Goal: Communication & Community: Ask a question

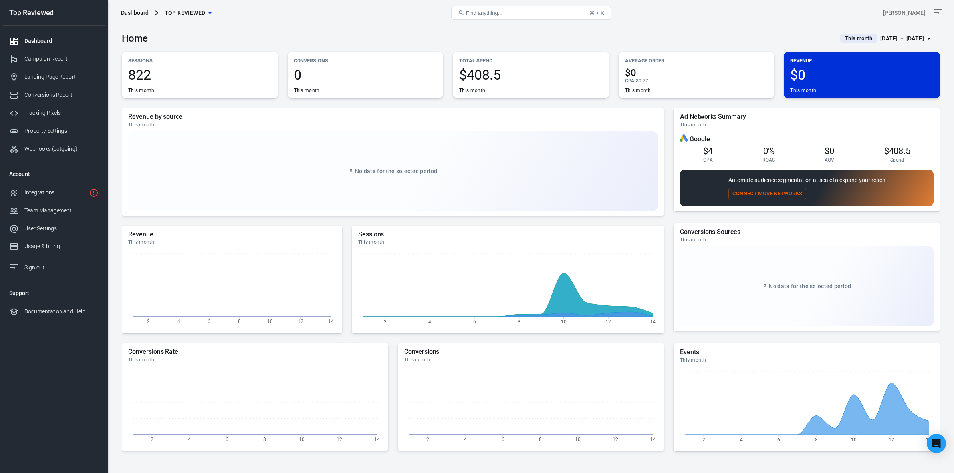
click at [824, 67] on div "Revenue $0 This month" at bounding box center [862, 75] width 156 height 47
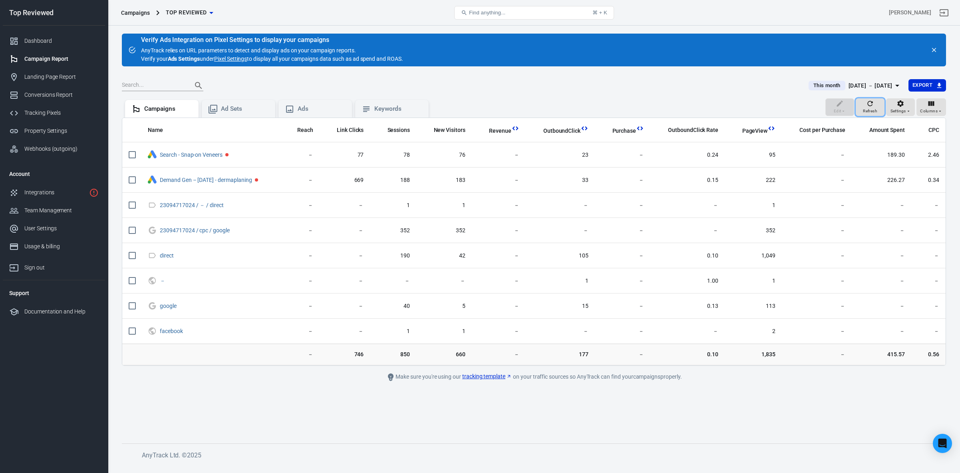
click at [880, 115] on button "Refresh" at bounding box center [870, 107] width 29 height 18
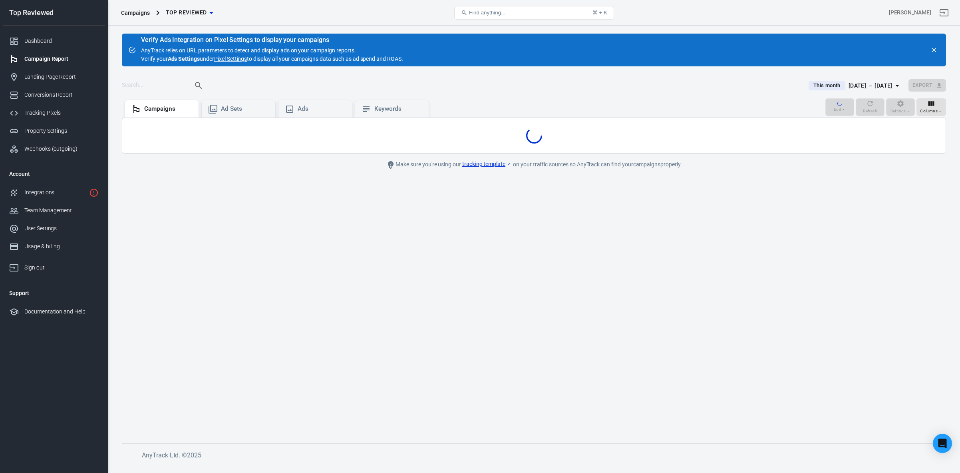
click at [873, 113] on div "Edit Refresh Settings Columns" at bounding box center [885, 107] width 121 height 19
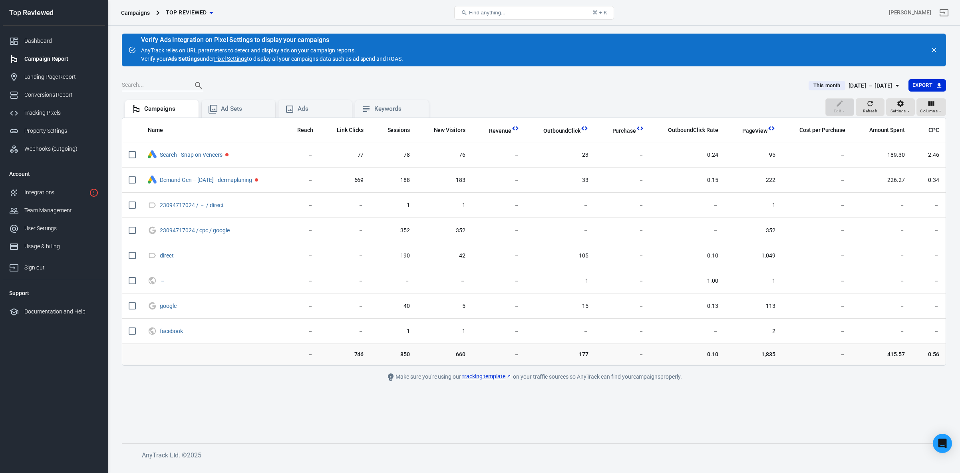
click at [596, 75] on main "Verify Ads Integration on Pixel Settings to display your campaigns AnyTrack rel…" at bounding box center [534, 232] width 824 height 397
click at [861, 102] on button "Refresh" at bounding box center [870, 107] width 29 height 18
click at [233, 109] on div "Ad Sets" at bounding box center [245, 109] width 48 height 8
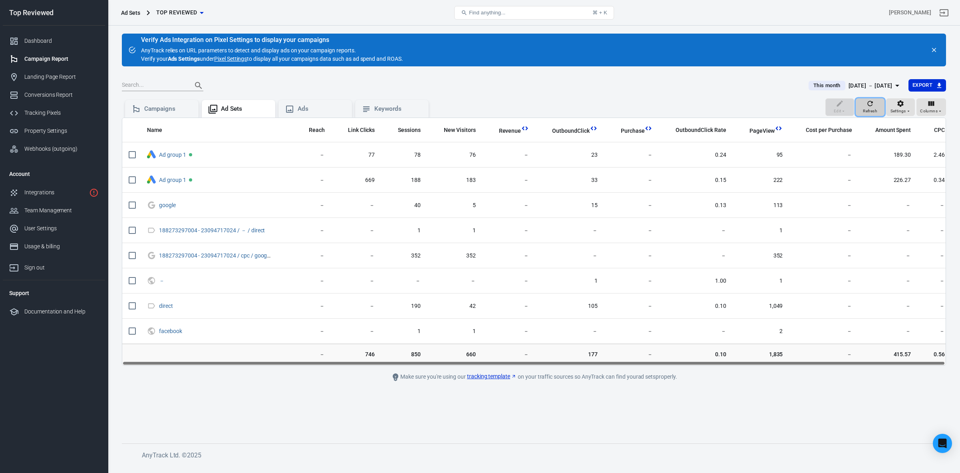
click at [870, 110] on span "Refresh" at bounding box center [870, 110] width 14 height 7
click at [148, 114] on div "Campaigns" at bounding box center [162, 109] width 74 height 18
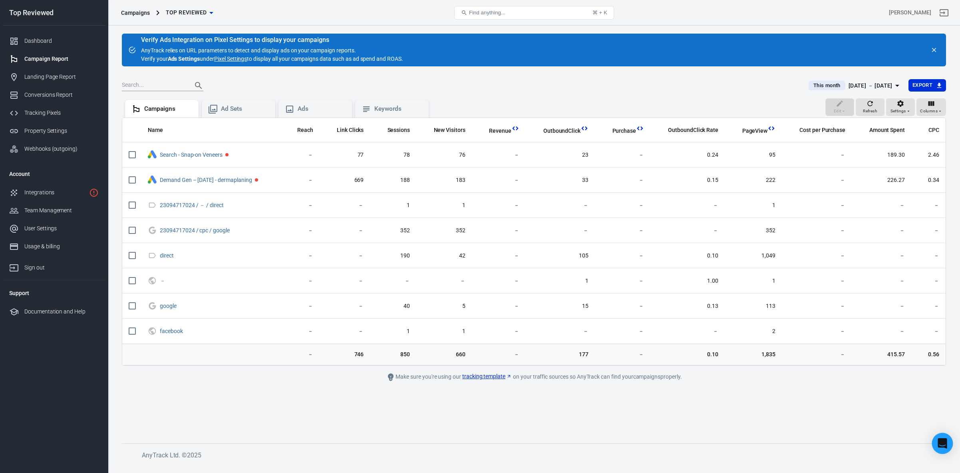
click at [941, 441] on icon "Open Intercom Messenger" at bounding box center [942, 443] width 9 height 10
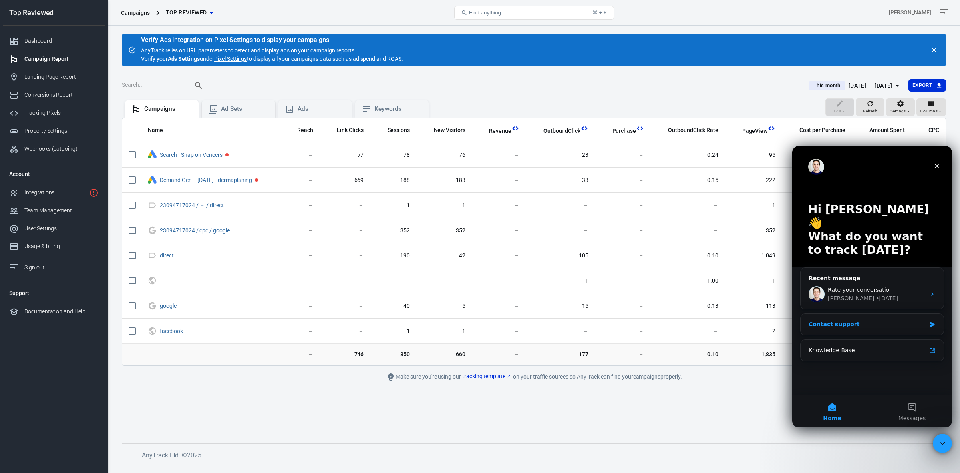
click at [842, 320] on div "Contact support" at bounding box center [867, 324] width 117 height 8
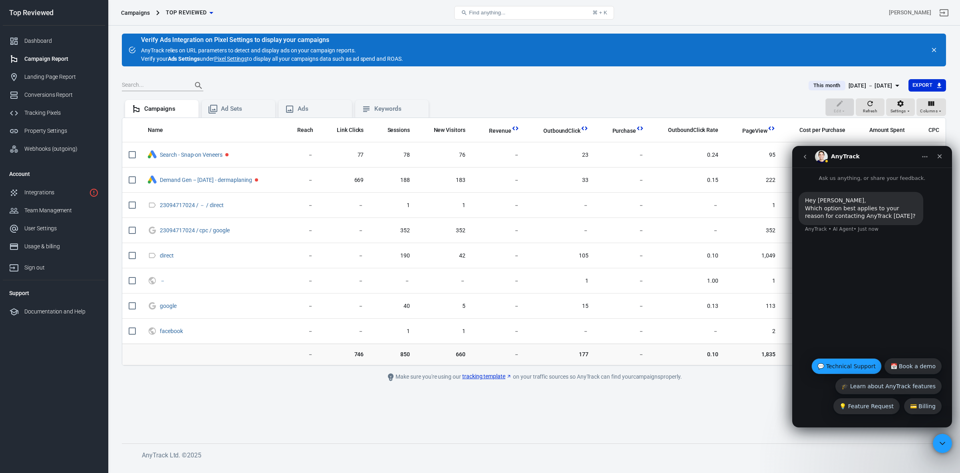
click at [835, 366] on button "💬 Technical Support" at bounding box center [846, 366] width 70 height 16
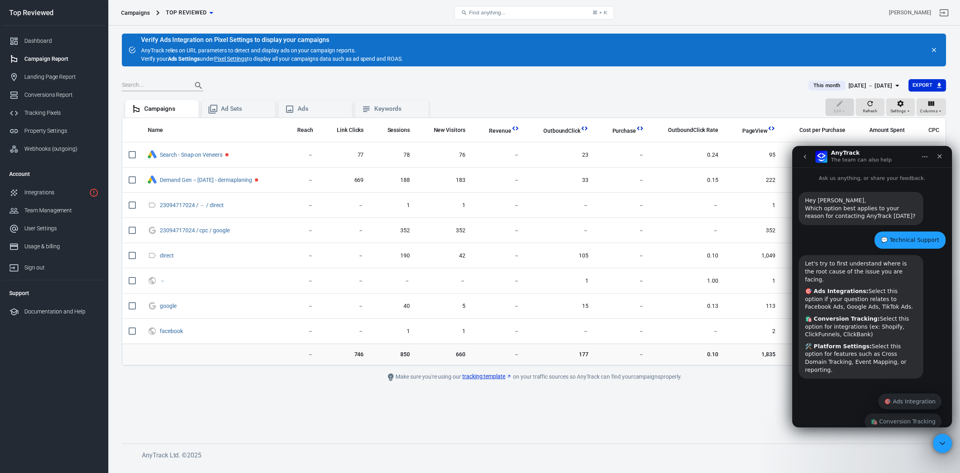
scroll to position [16, 0]
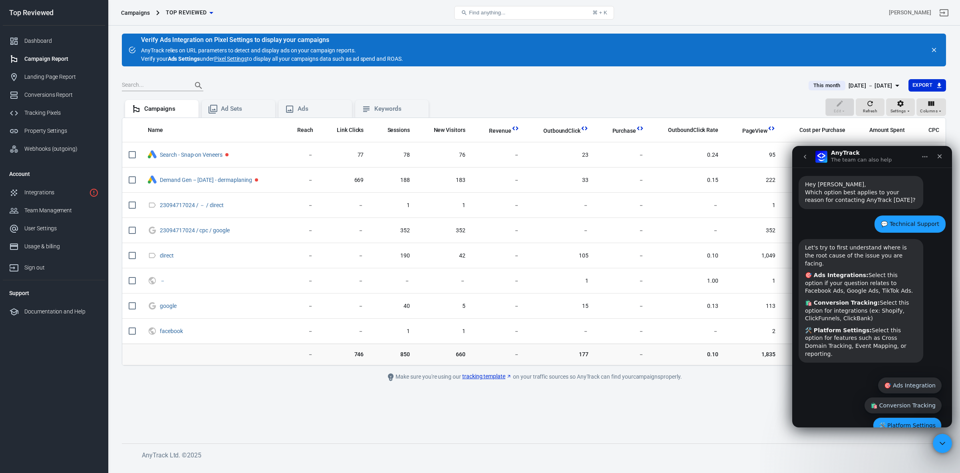
click at [904, 417] on button "🛠️ Platform Settings" at bounding box center [907, 425] width 69 height 16
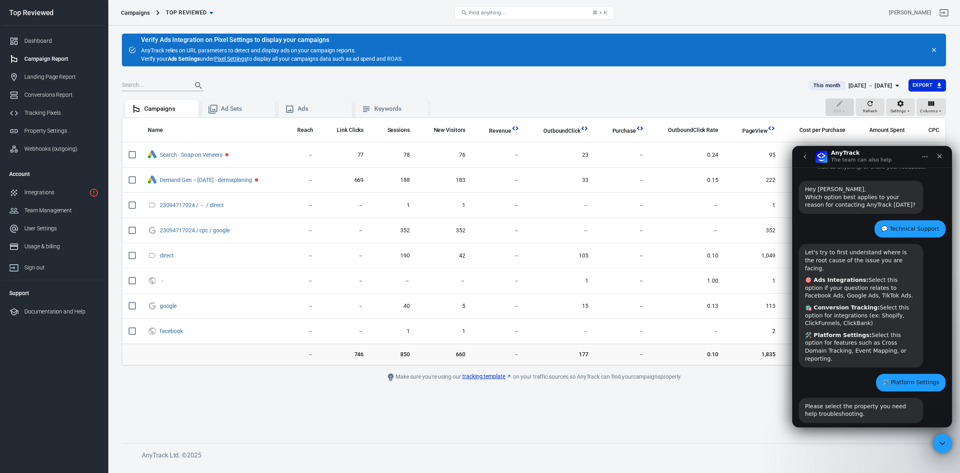
scroll to position [32, 0]
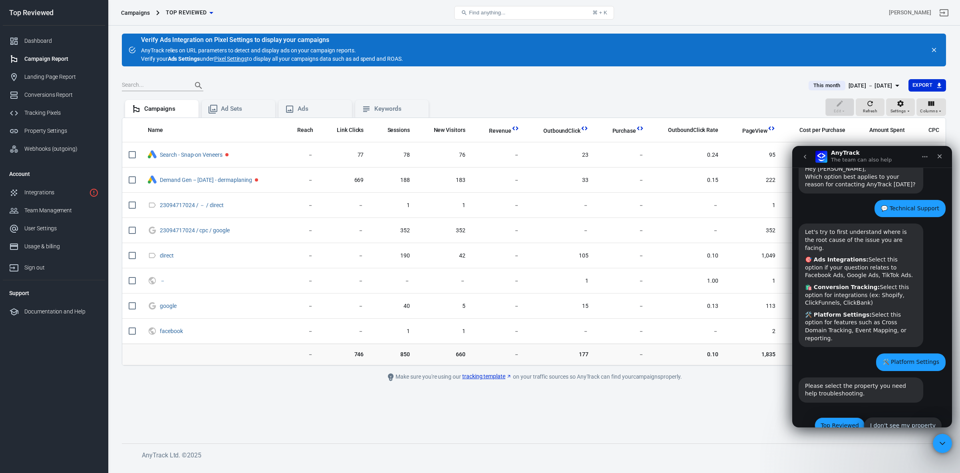
click at [842, 417] on button "Top Reviewed" at bounding box center [839, 425] width 50 height 16
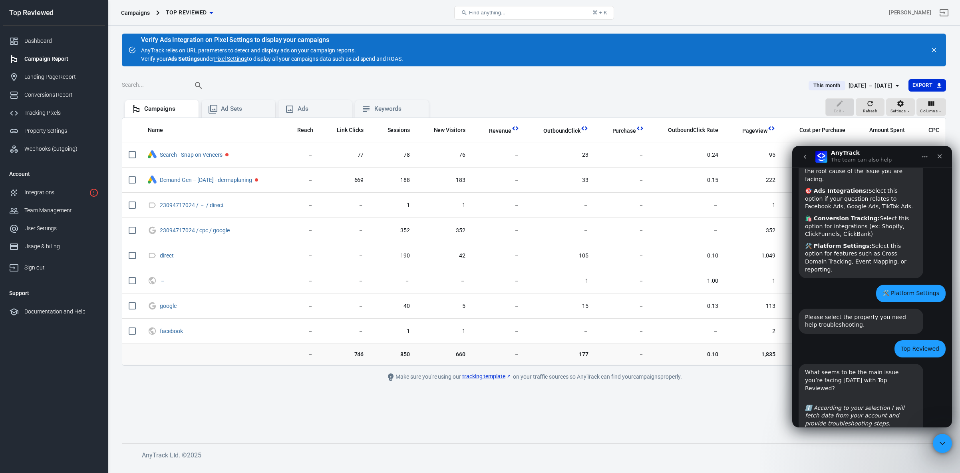
scroll to position [140, 0]
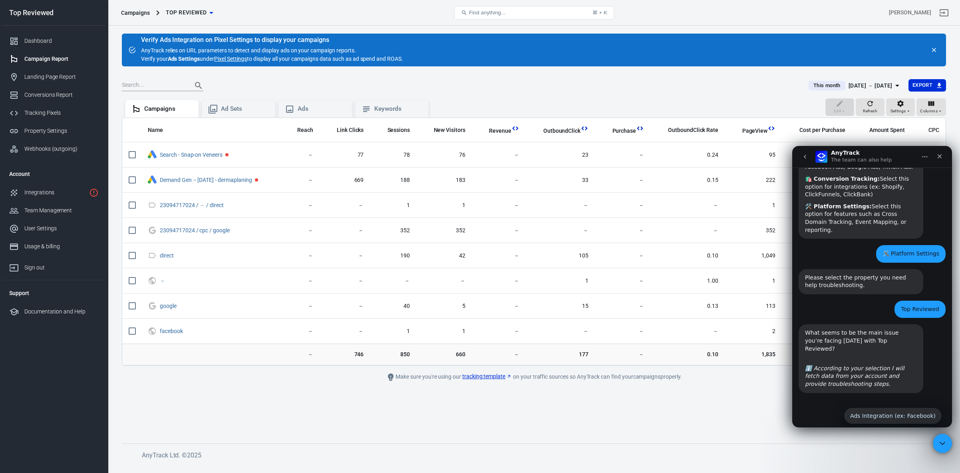
click at [830, 407] on div "Conversion Tracking (ex: Shopify) Ads Integration (ex: Facebook) Conversion Tra…" at bounding box center [872, 427] width 139 height 40
click at [864, 407] on button "Ads Integration (ex: Facebook)" at bounding box center [892, 415] width 97 height 16
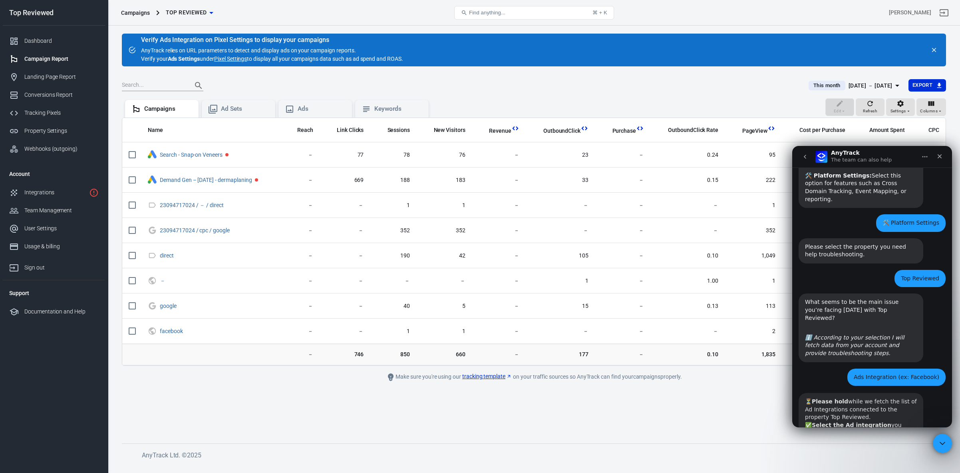
scroll to position [178, 0]
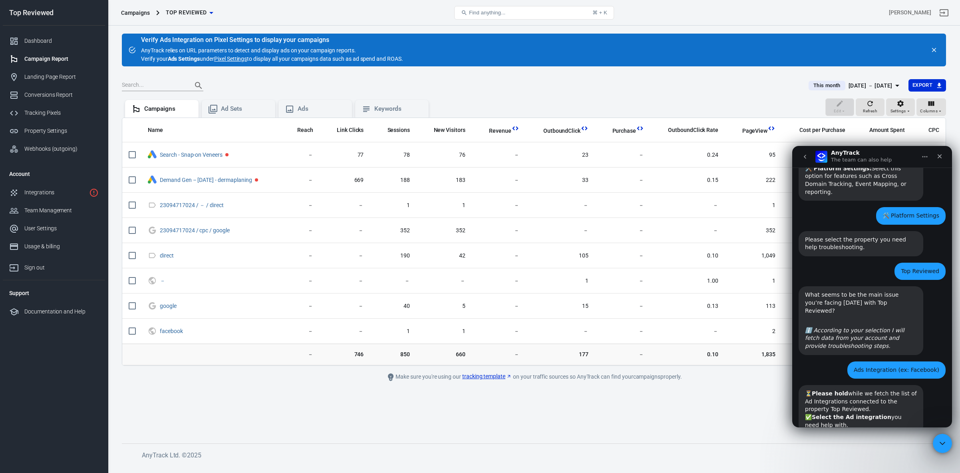
click at [846, 393] on div "⏳ Please hold while we fetch the list of Ad Integrations connected to the prope…" at bounding box center [861, 408] width 112 height 39
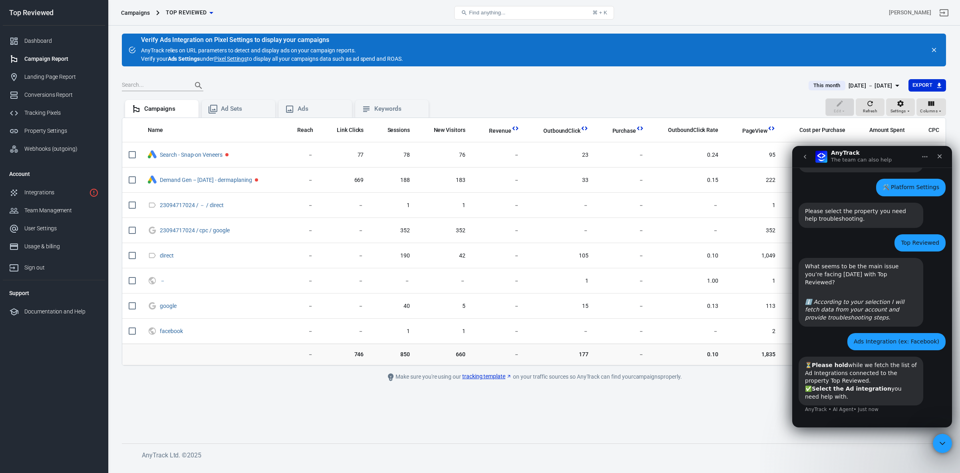
click at [855, 428] on button "GoogleAds" at bounding box center [857, 436] width 42 height 16
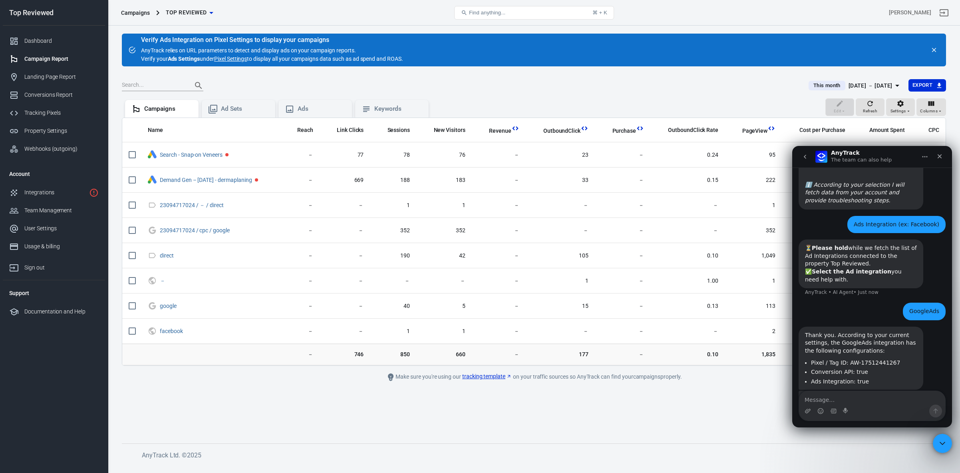
scroll to position [358, 0]
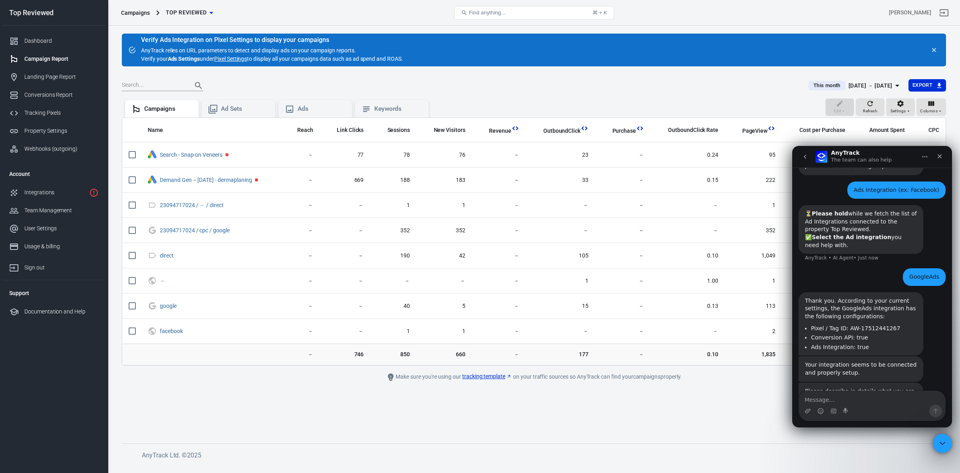
click at [847, 400] on textarea "Message…" at bounding box center [872, 398] width 146 height 14
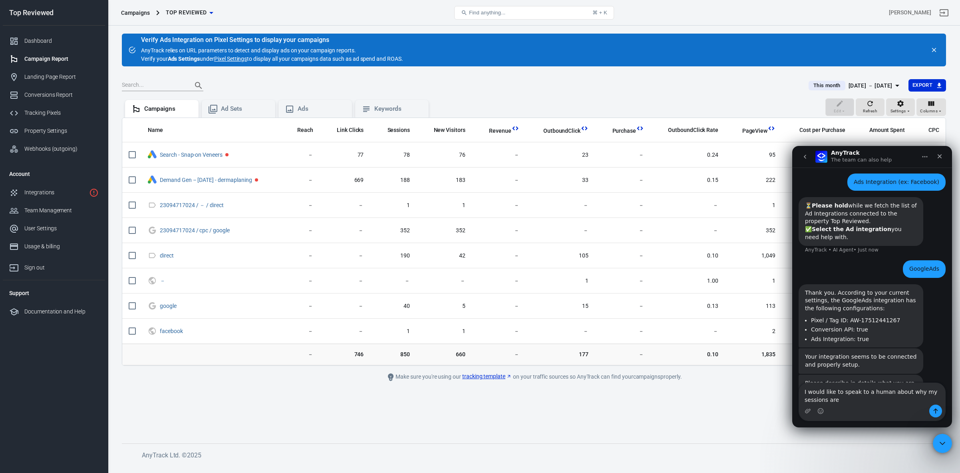
drag, startPoint x: 887, startPoint y: 389, endPoint x: 890, endPoint y: 396, distance: 7.7
click at [890, 396] on textarea "I would like to speak to a human about why my sessions are" at bounding box center [872, 394] width 146 height 22
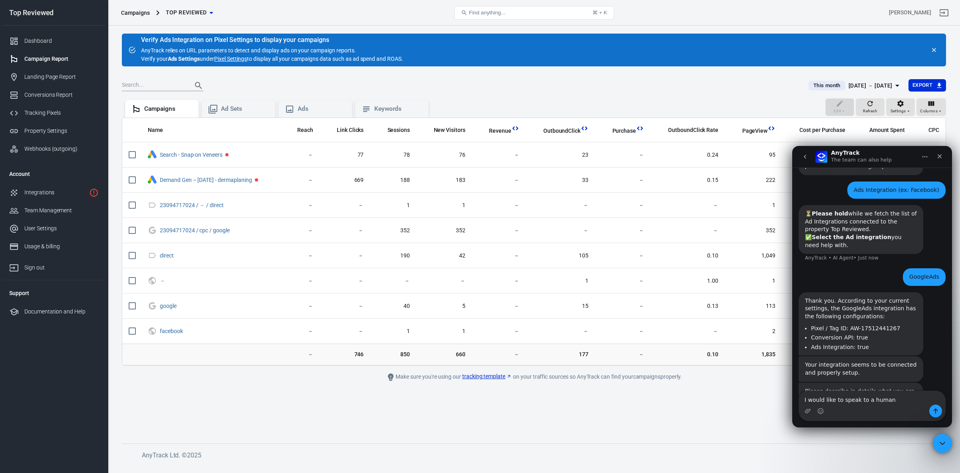
type textarea "I would like to speak to a human"
click at [937, 410] on icon "Send a message…" at bounding box center [936, 410] width 4 height 5
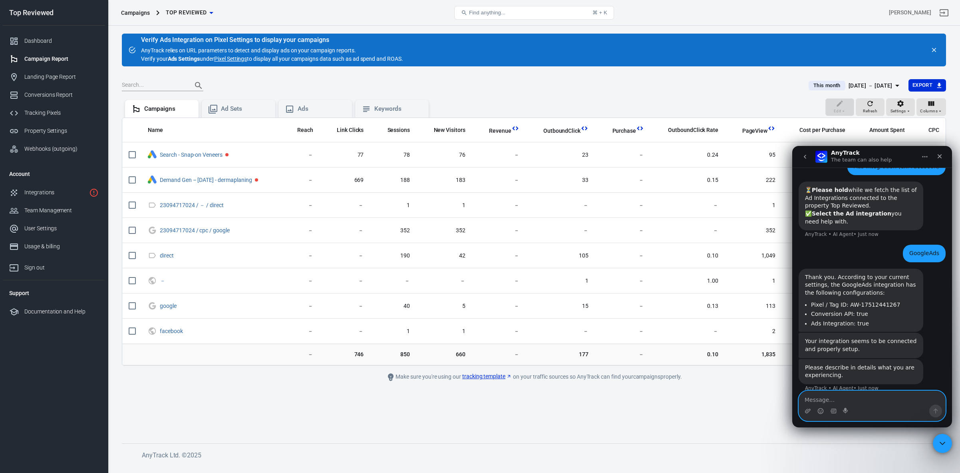
click at [833, 398] on textarea "Message…" at bounding box center [872, 398] width 146 height 14
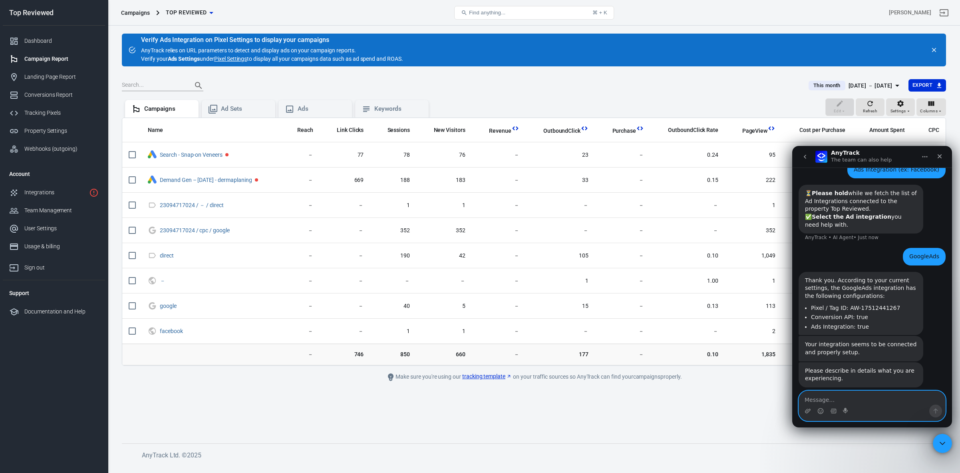
scroll to position [427, 0]
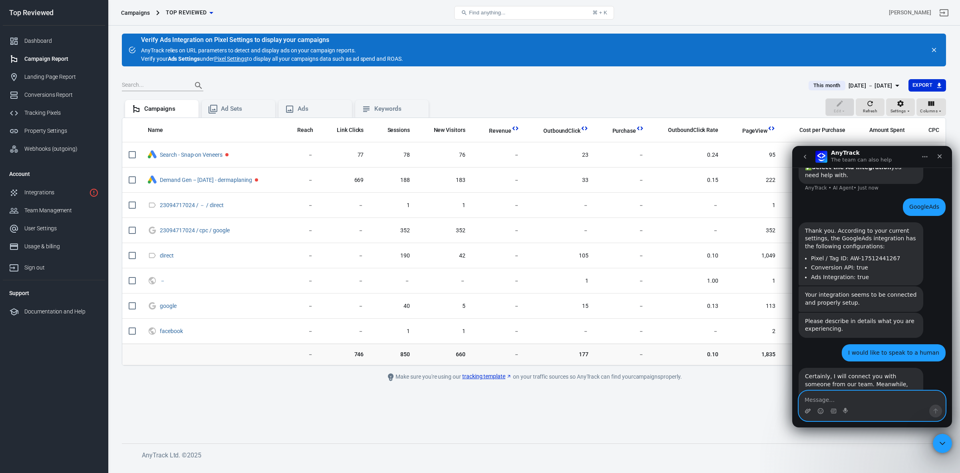
click at [809, 412] on icon "Upload attachment" at bounding box center [808, 410] width 6 height 6
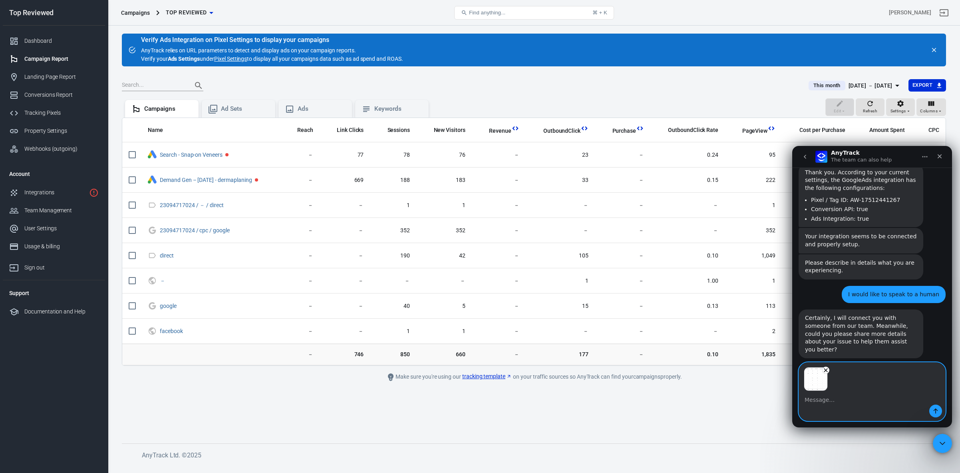
scroll to position [487, 0]
click at [828, 396] on textarea "Message…" at bounding box center [872, 398] width 146 height 14
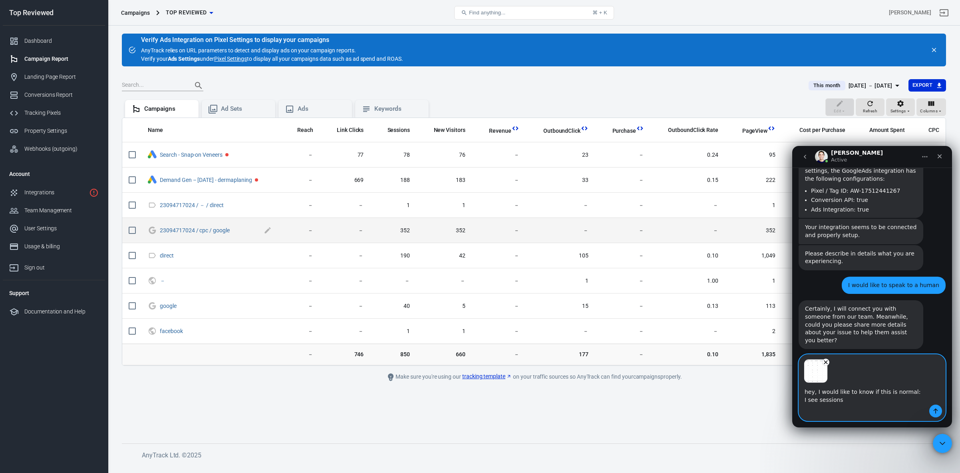
click at [243, 231] on span "23094717024 / cpc / google" at bounding box center [211, 230] width 102 height 8
drag, startPoint x: 240, startPoint y: 230, endPoint x: 160, endPoint y: 230, distance: 80.7
click at [160, 230] on span "23094717024 / cpc / google" at bounding box center [211, 230] width 102 height 8
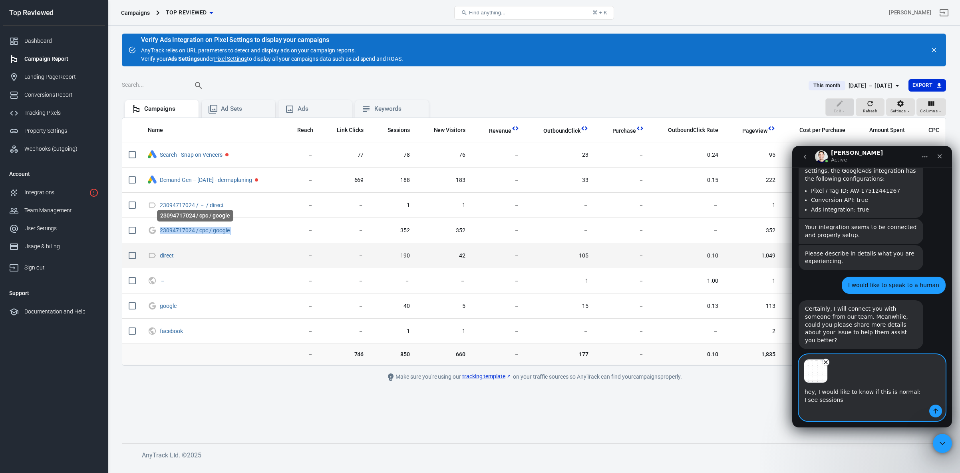
copy span "23094717024 / cpc / google"
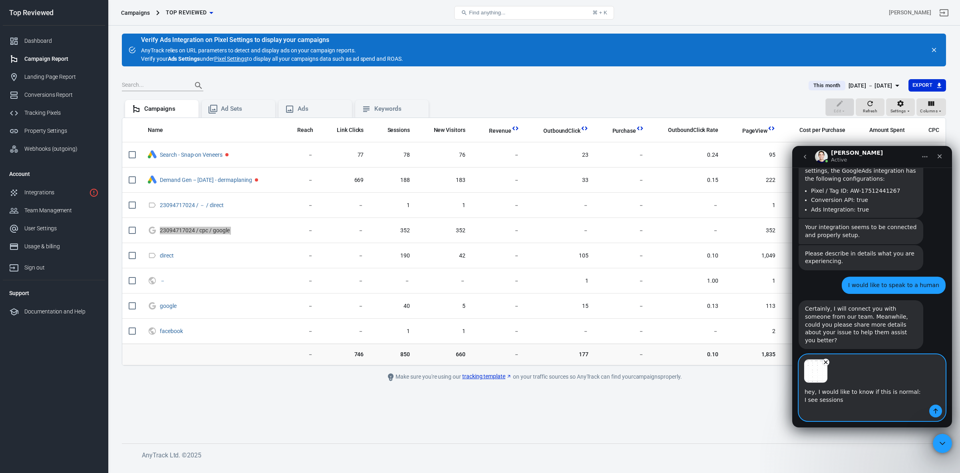
click at [868, 403] on textarea "hey, I would like to know if this is normal: I see sessions" at bounding box center [872, 394] width 146 height 22
paste textarea "23094717024 / cpc / google"
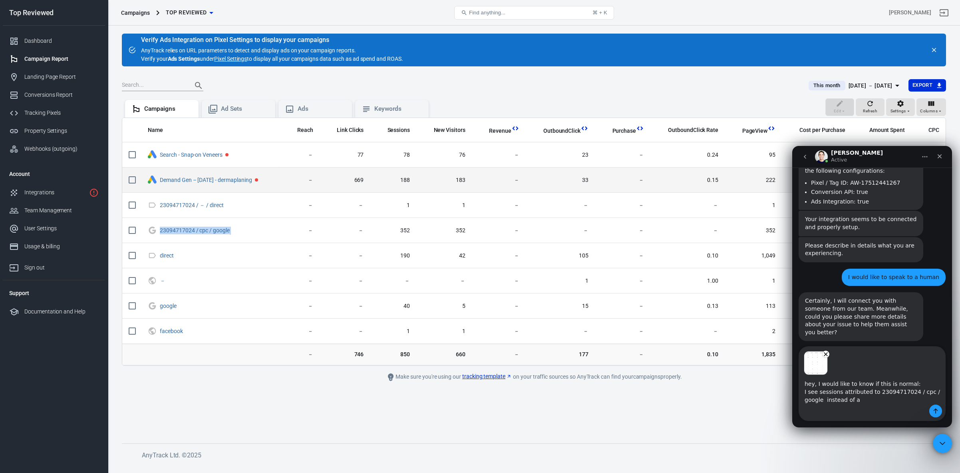
copy link "Demand Gen – [DATE] - dermaplaning"
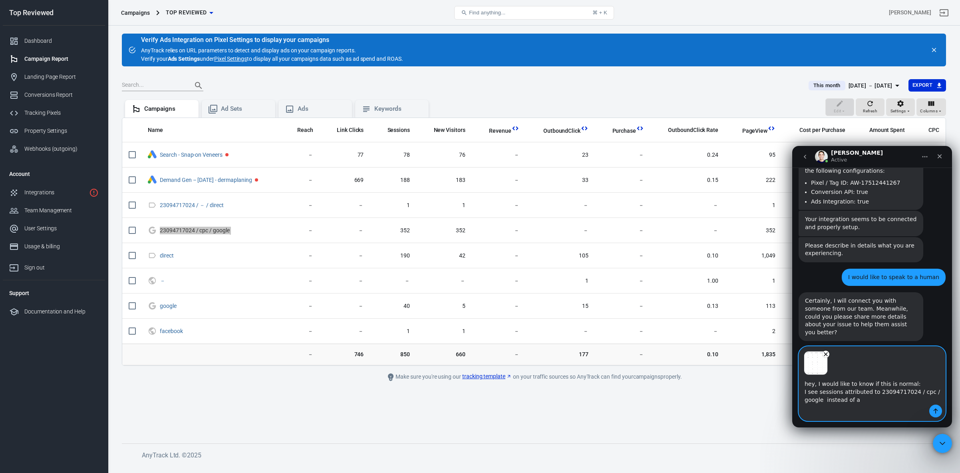
click at [867, 398] on textarea "hey, I would like to know if this is normal: I see sessions attributed to 23094…" at bounding box center [872, 390] width 146 height 30
paste textarea "Demand Gen – [DATE] - dermaplaning"
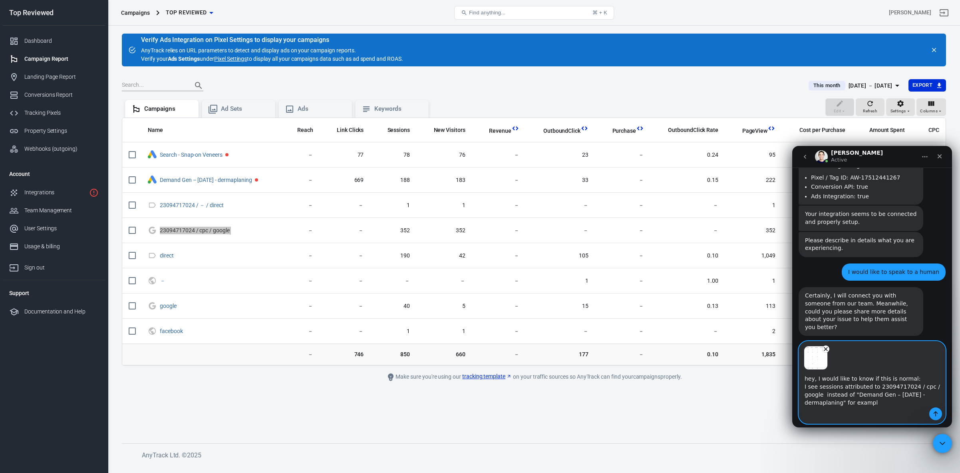
type textarea "hey, I would like to know if this is normal: I see sessions attributed to 23094…"
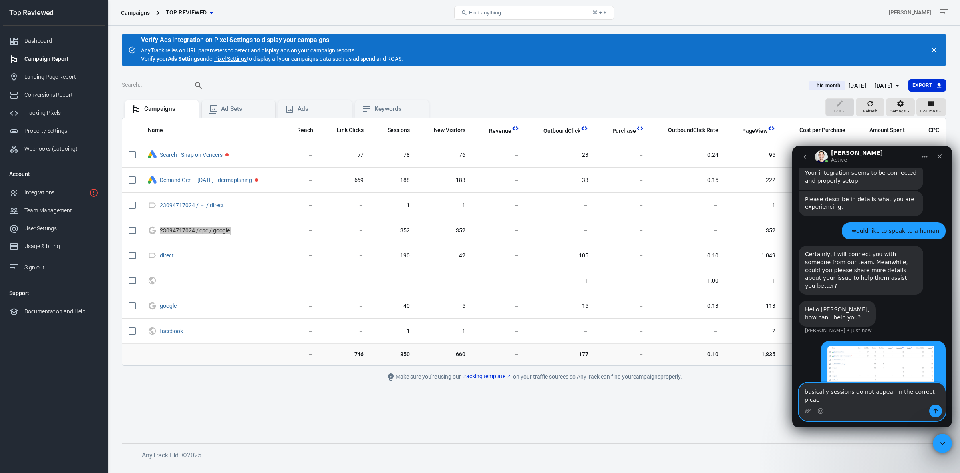
scroll to position [6, 0]
type textarea "basically sessions do not appear in the correct place?"
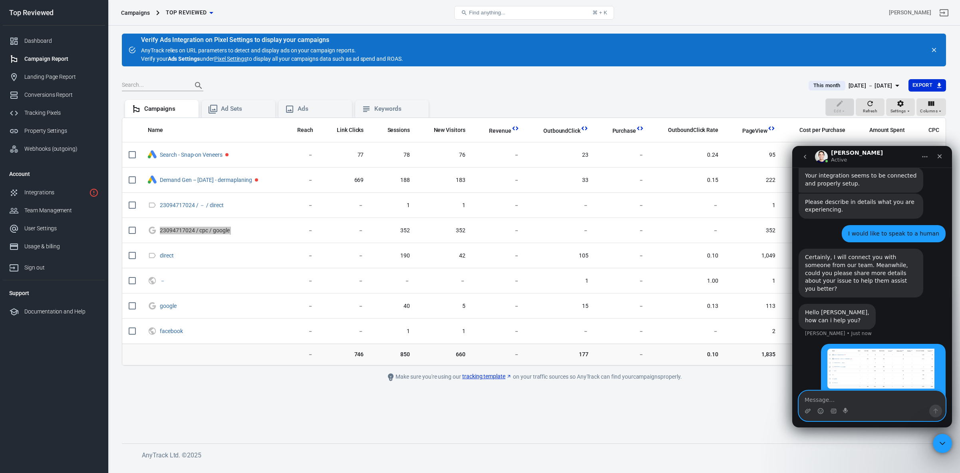
scroll to position [575, 0]
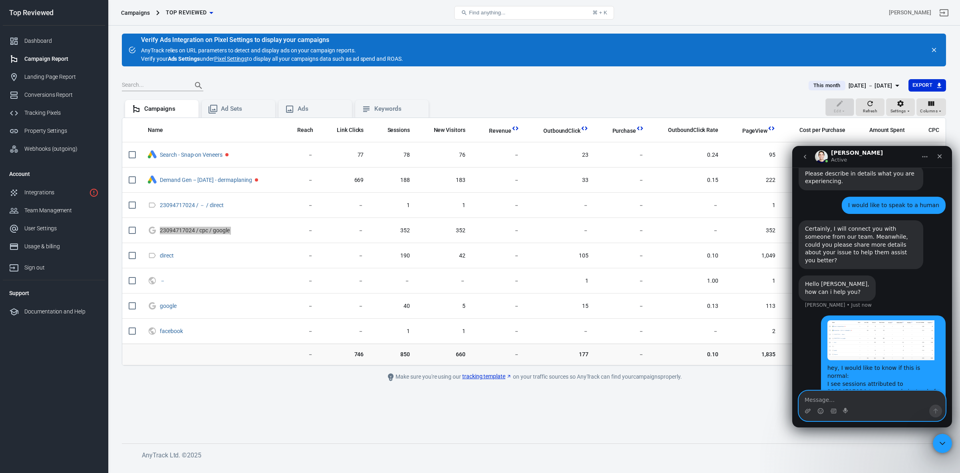
click at [864, 320] on img "Robertas says…" at bounding box center [880, 340] width 107 height 40
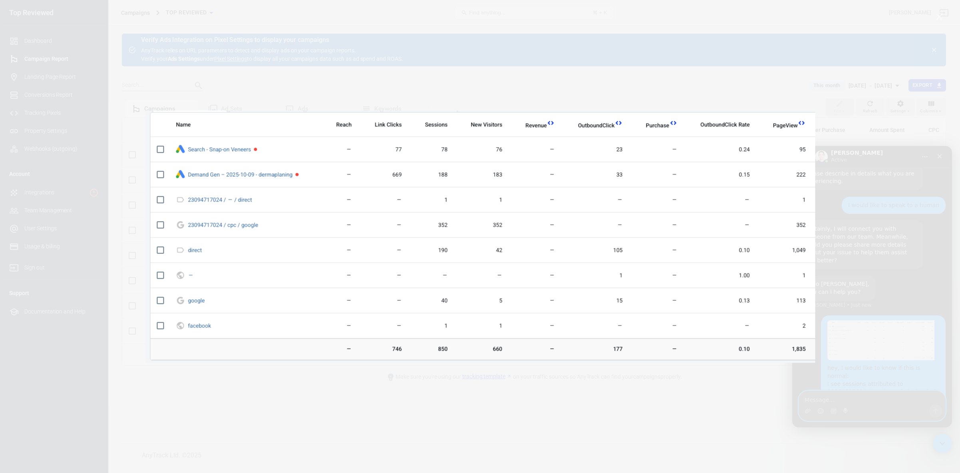
scroll to position [0, 0]
click at [855, 353] on div "Intercom messenger" at bounding box center [480, 236] width 960 height 473
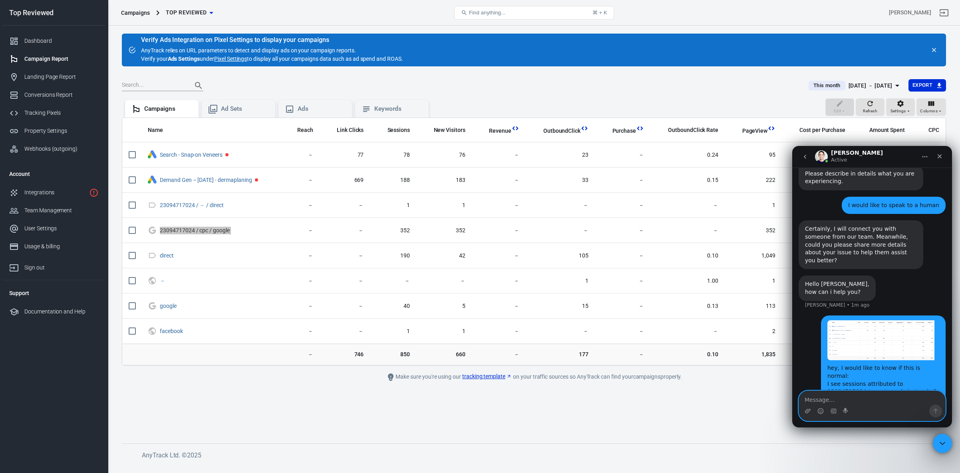
click at [844, 399] on textarea "Message…" at bounding box center [872, 398] width 146 height 14
click at [840, 397] on textarea "Message…" at bounding box center [872, 398] width 146 height 14
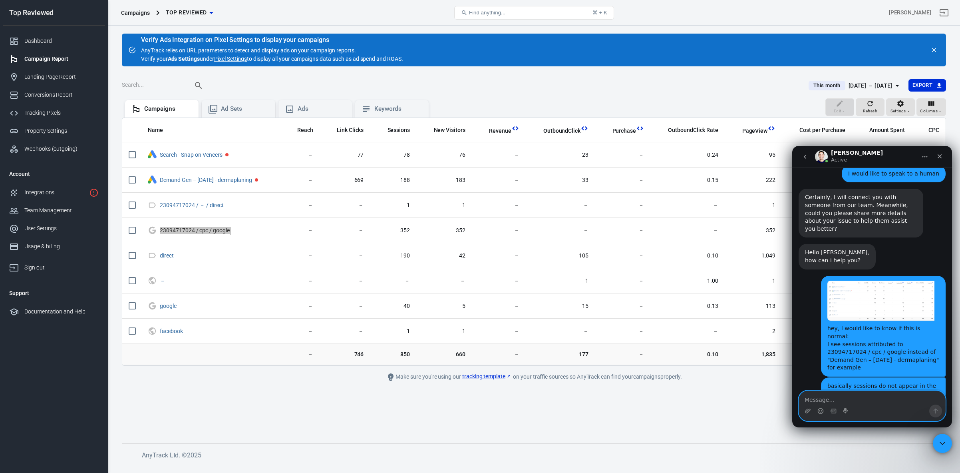
scroll to position [606, 0]
click at [850, 414] on div "when did you connect Google Ads to AnyTrack?" at bounding box center [861, 422] width 112 height 16
click at [847, 403] on textarea "Message…" at bounding box center [872, 398] width 146 height 14
type textarea "a"
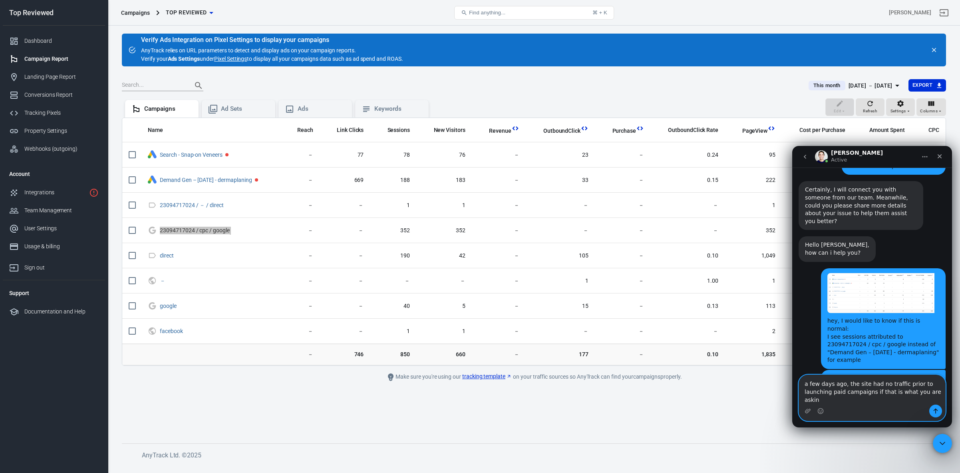
type textarea "a few days ago, the site had no traffic prior to launching paid campaigns if th…"
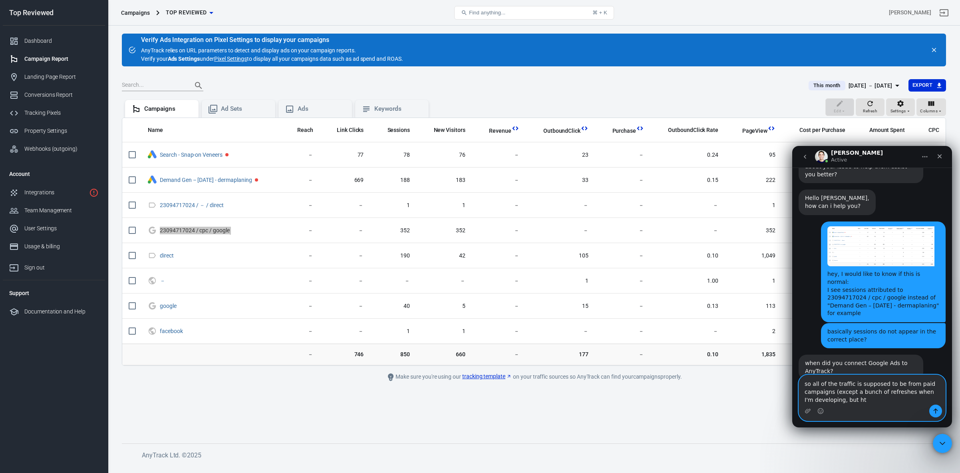
scroll to position [691, 0]
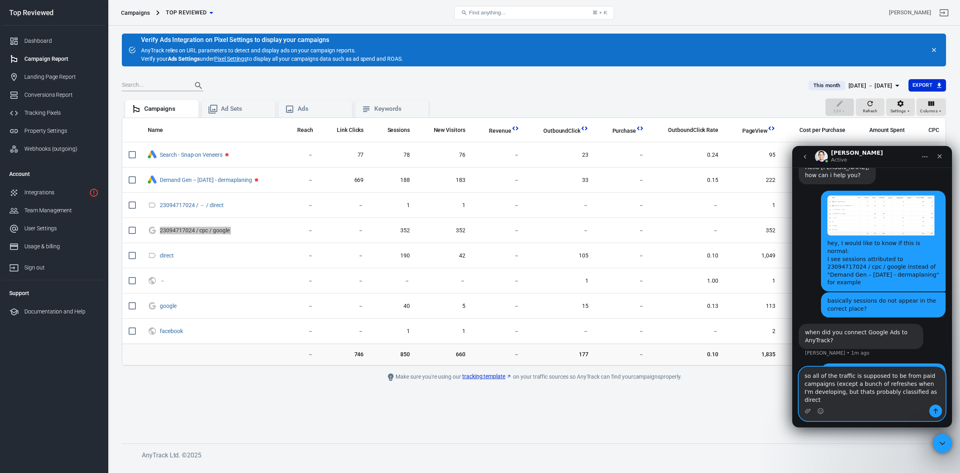
type textarea "so all of the traffic is supposed to be from paid campaigns (except a bunch of …"
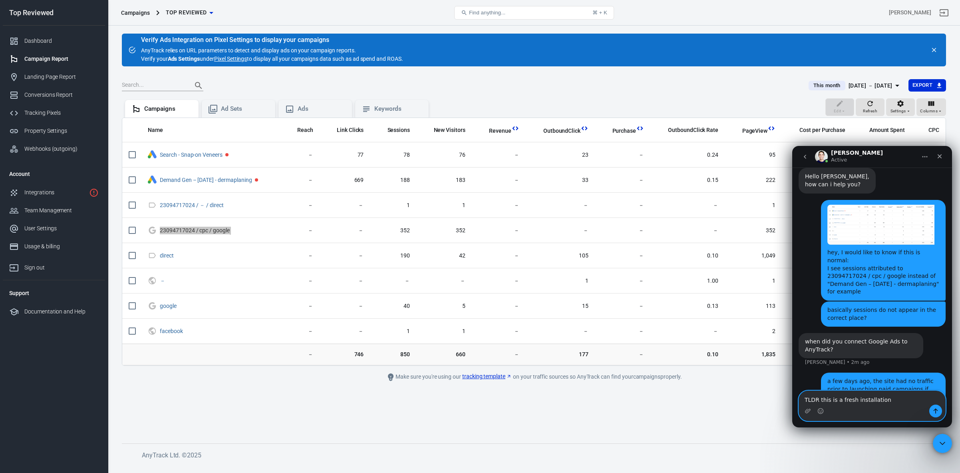
type textarea "TLDR this is a fresh installation"
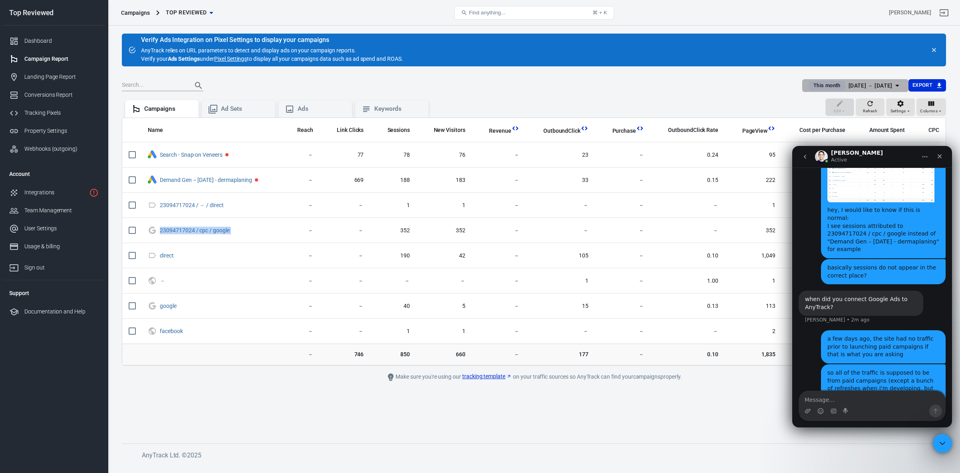
click at [812, 83] on span "This month" at bounding box center [827, 85] width 34 height 8
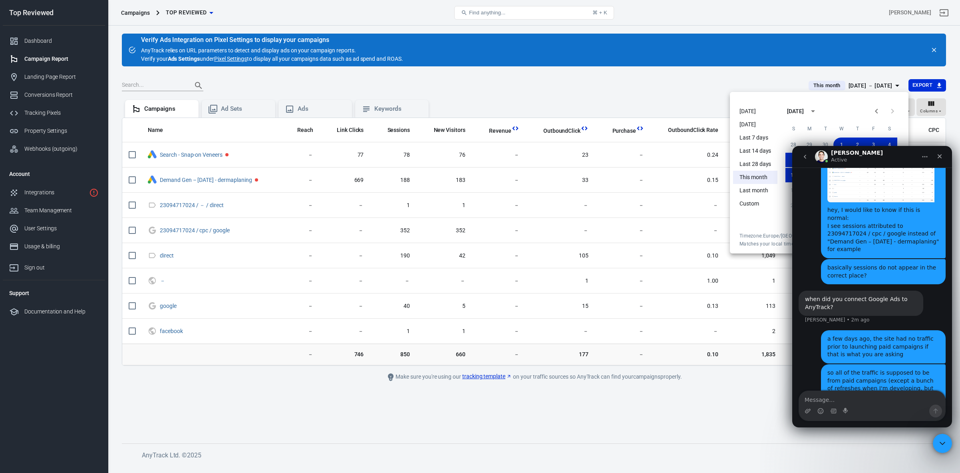
click at [751, 135] on li "Last 7 days" at bounding box center [755, 137] width 44 height 13
click at [752, 123] on li "[DATE]" at bounding box center [755, 124] width 44 height 13
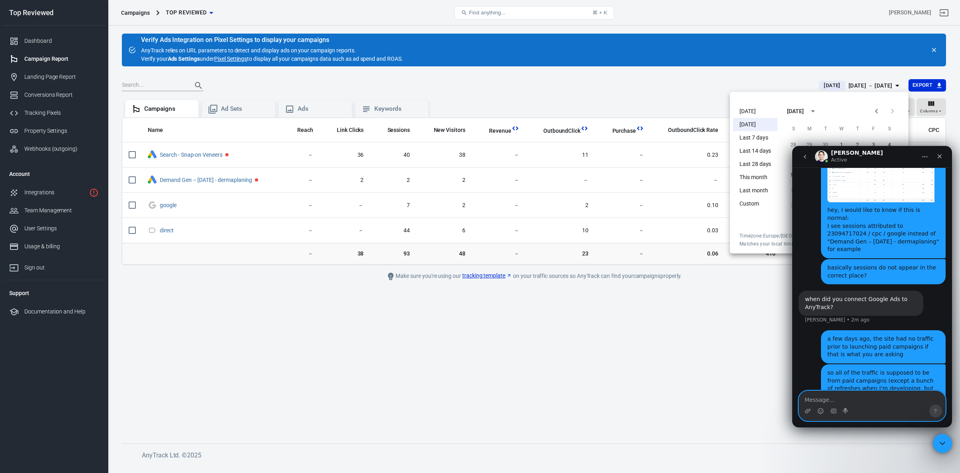
click at [855, 401] on textarea "Message…" at bounding box center [872, 398] width 146 height 14
click at [940, 157] on icon "Close" at bounding box center [939, 156] width 6 height 6
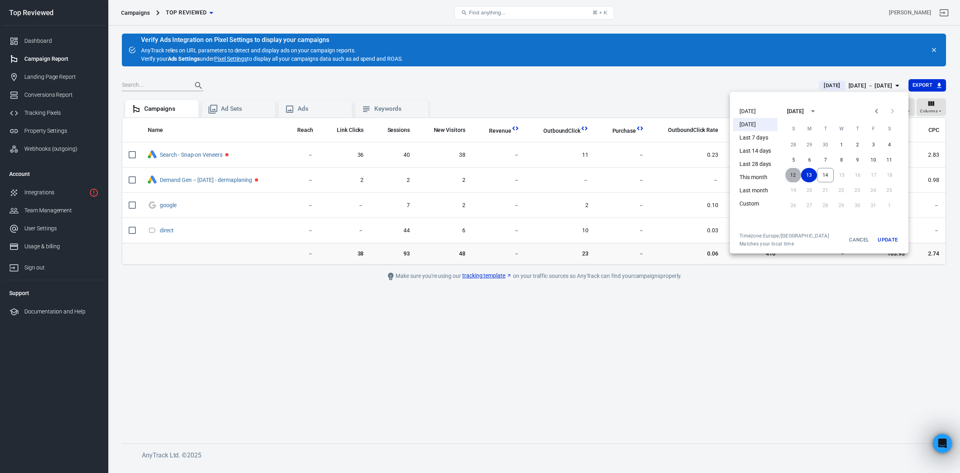
click at [795, 172] on button "12" at bounding box center [793, 175] width 16 height 14
click at [824, 174] on button "14" at bounding box center [825, 175] width 16 height 14
click at [886, 238] on button "Update" at bounding box center [888, 239] width 26 height 14
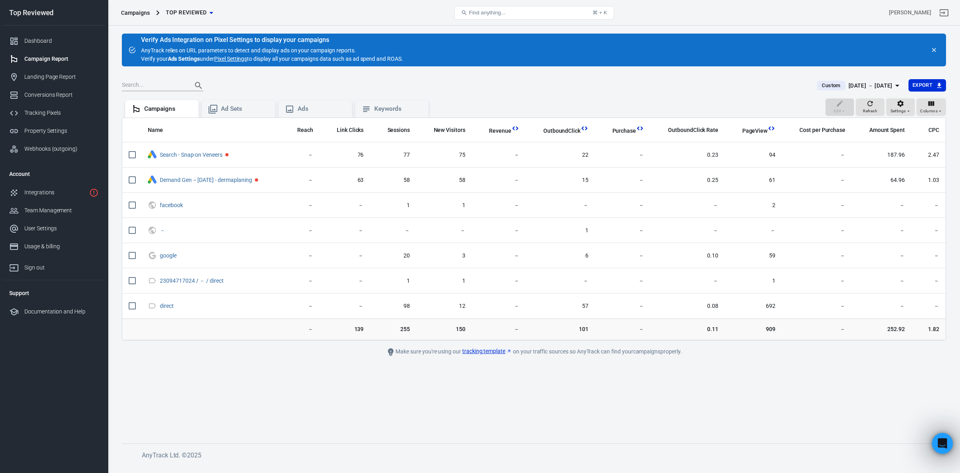
click at [934, 438] on div "Open Intercom Messenger" at bounding box center [941, 442] width 26 height 26
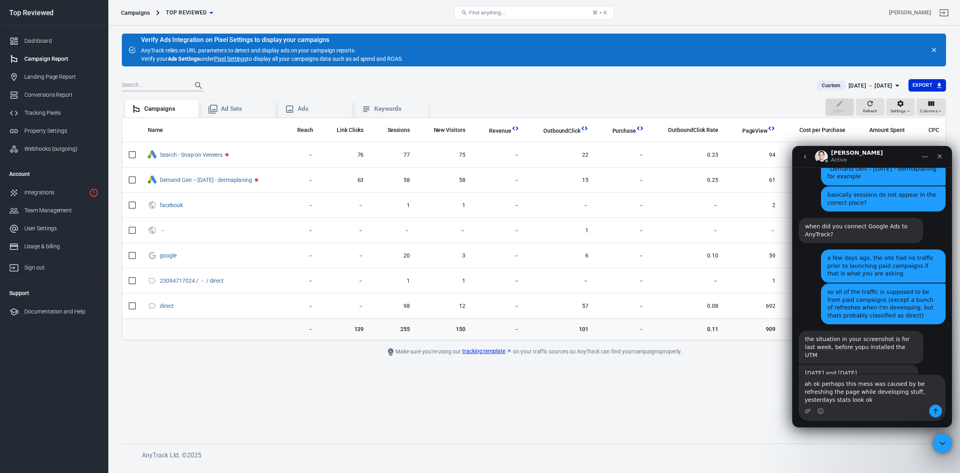
scroll to position [801, 0]
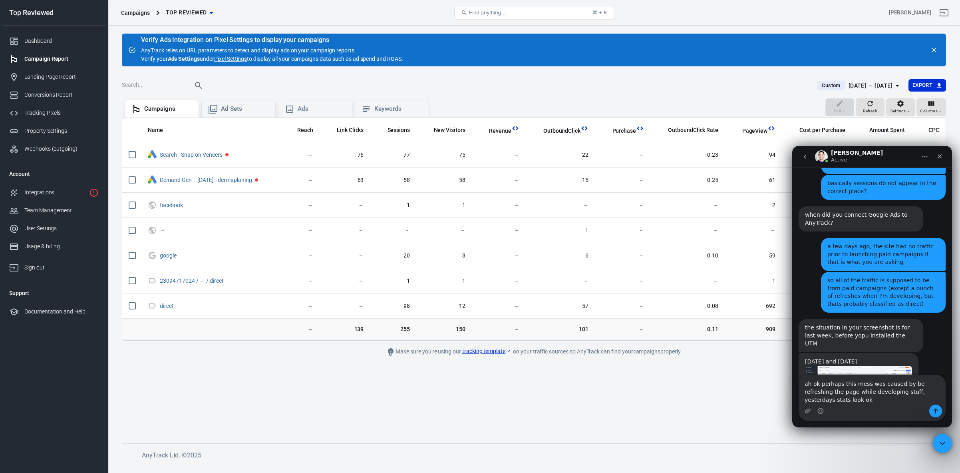
click at [857, 366] on img "Jose says…" at bounding box center [858, 395] width 107 height 58
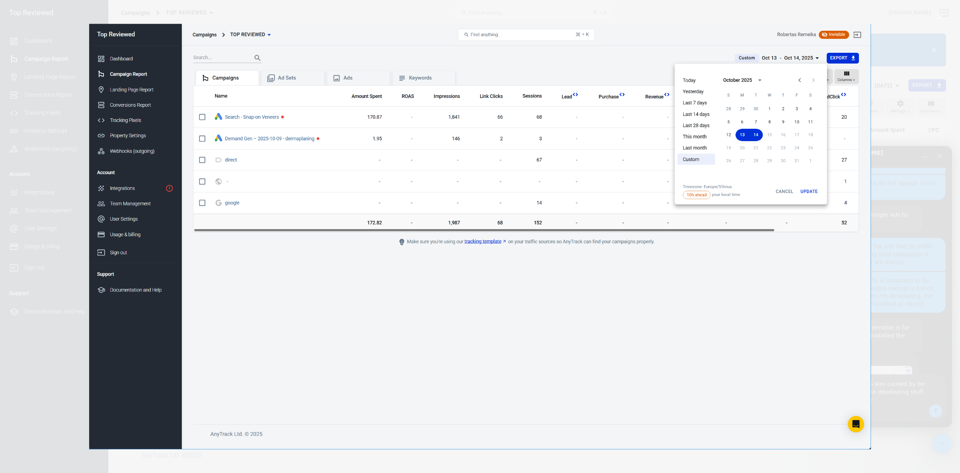
click at [909, 349] on div "Intercom messenger" at bounding box center [480, 236] width 960 height 473
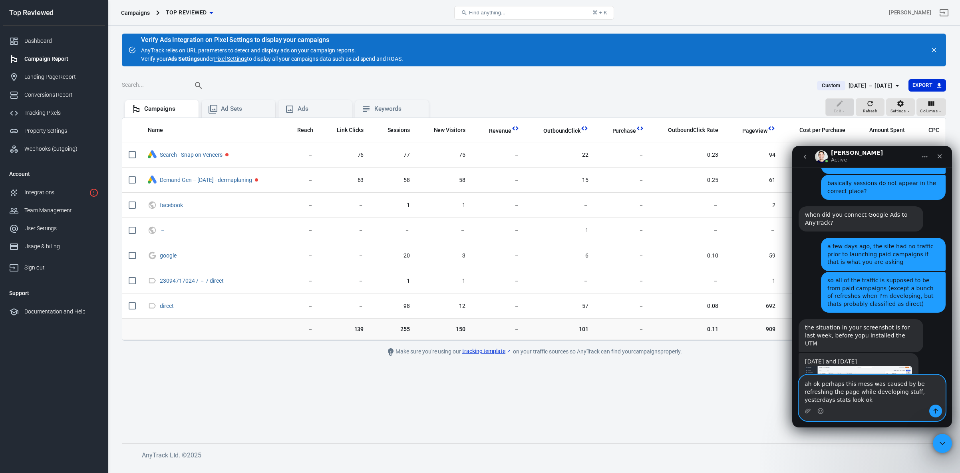
click at [886, 403] on textarea "ah ok perhaps this mess was caused by be refreshing the page while developing s…" at bounding box center [872, 390] width 146 height 30
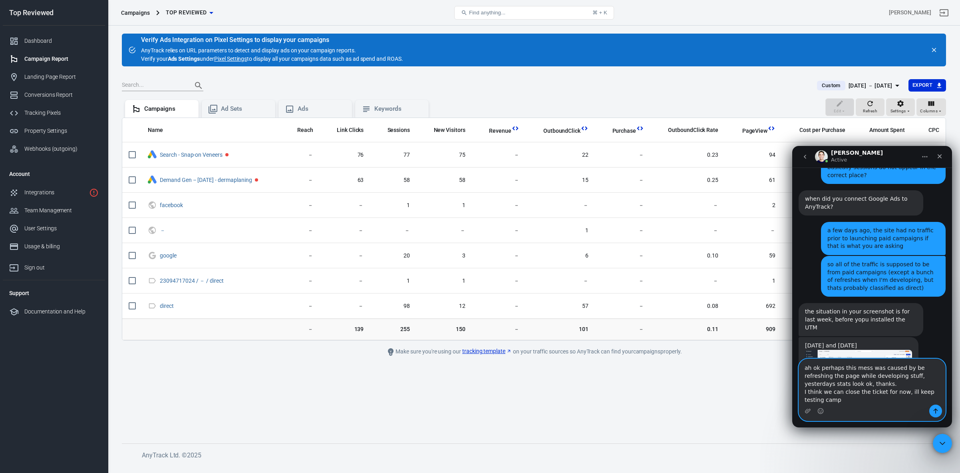
type textarea "ah ok perhaps this mess was caused by be refreshing the page while developing s…"
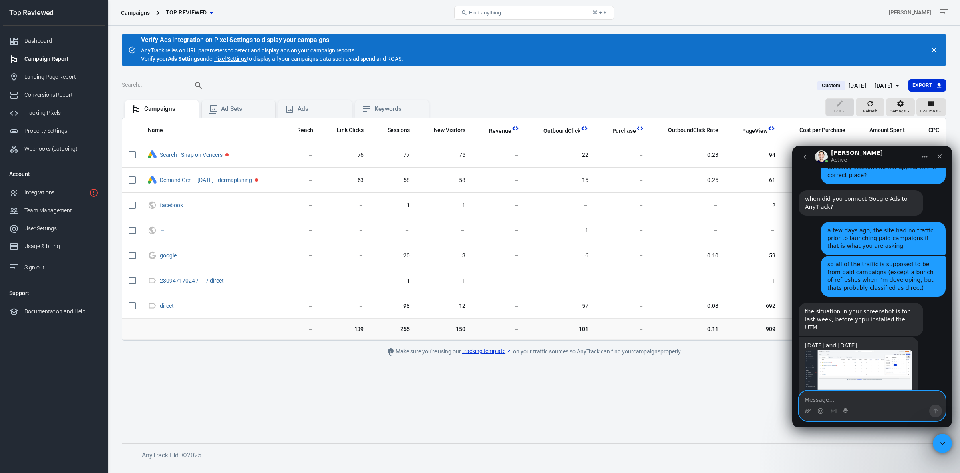
scroll to position [839, 0]
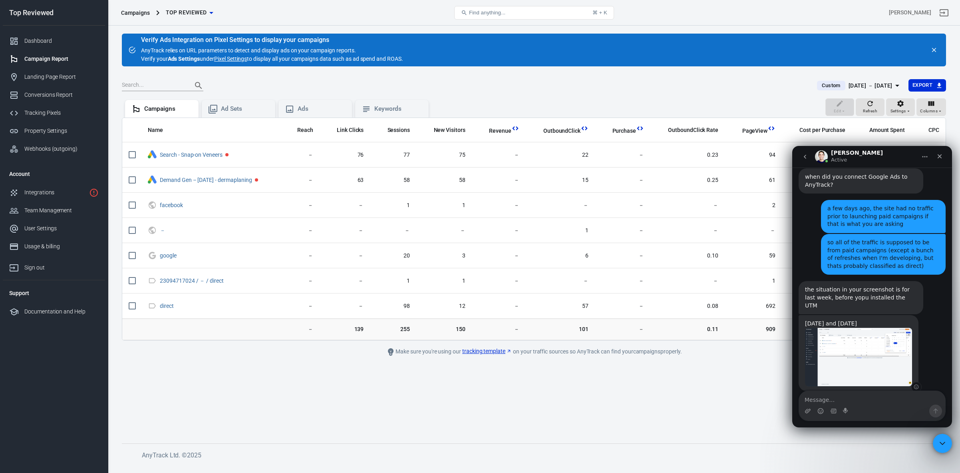
click at [864, 328] on img "Jose says…" at bounding box center [858, 357] width 107 height 58
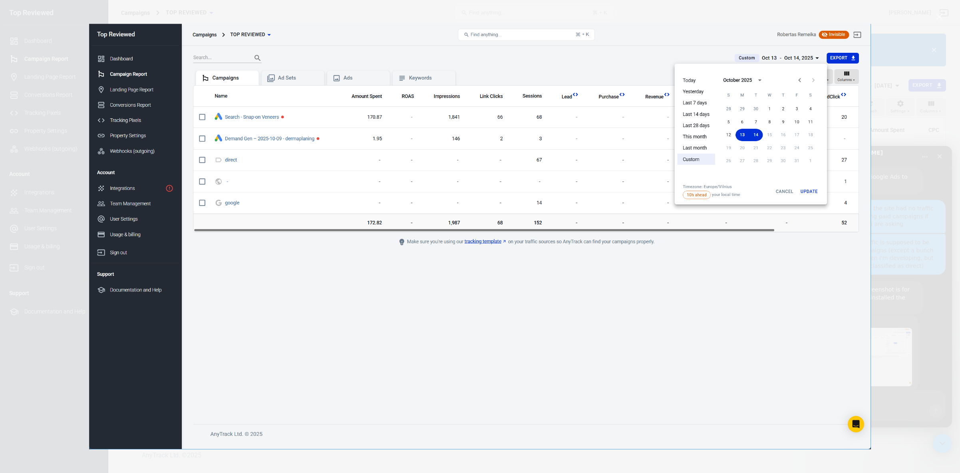
click at [703, 302] on img "Close" at bounding box center [480, 236] width 782 height 425
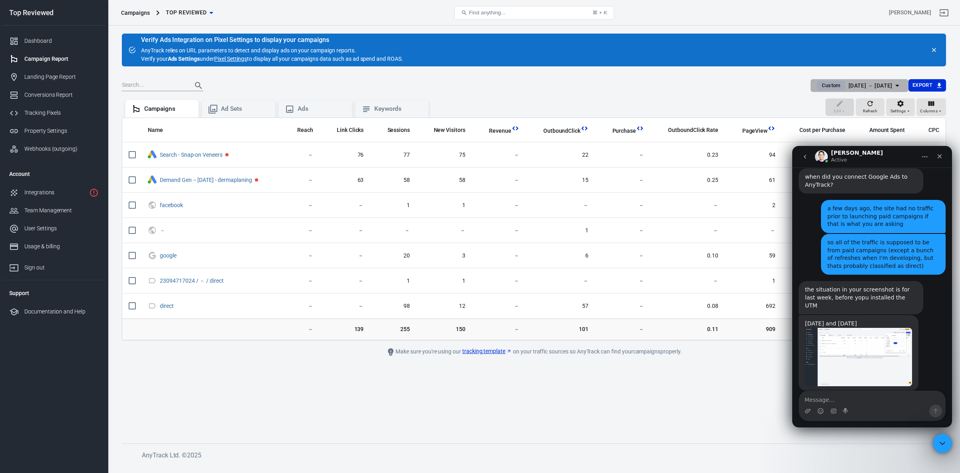
click at [860, 82] on div "[DATE] － [DATE]" at bounding box center [870, 86] width 44 height 10
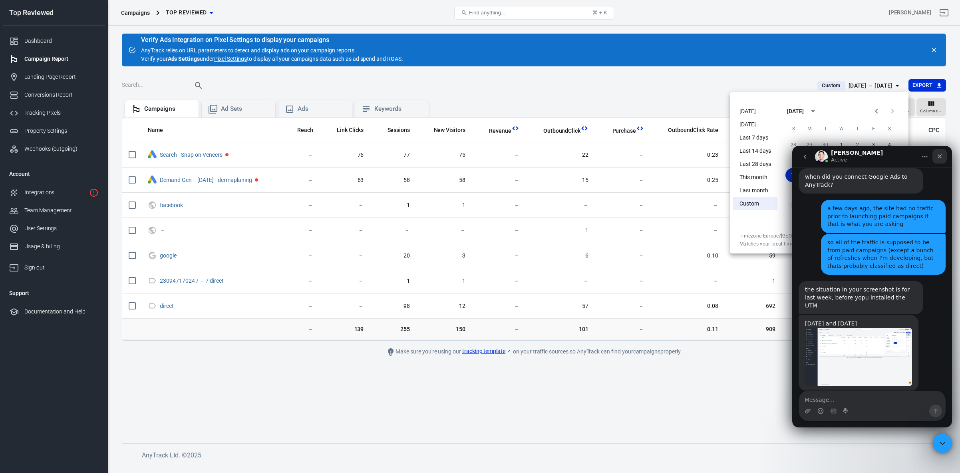
drag, startPoint x: 939, startPoint y: 158, endPoint x: 1669, endPoint y: 312, distance: 746.3
click at [939, 158] on icon "Close" at bounding box center [939, 156] width 6 height 6
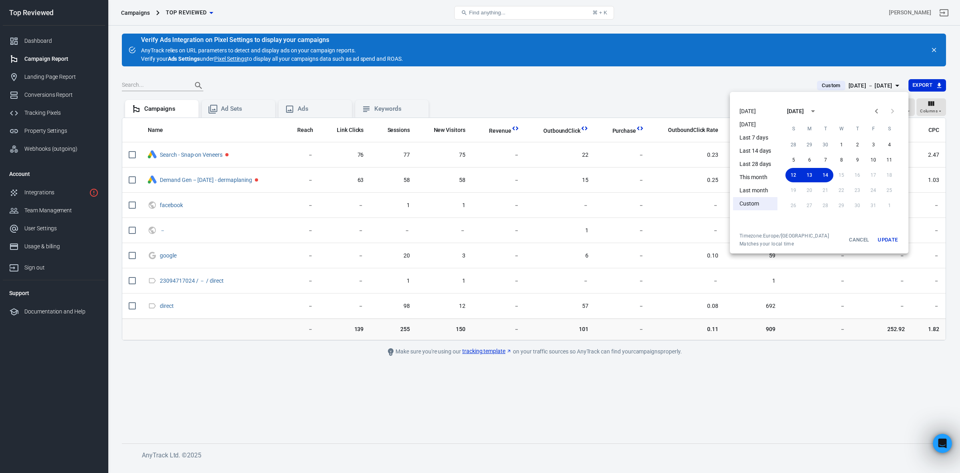
click at [897, 240] on button "Update" at bounding box center [888, 239] width 26 height 14
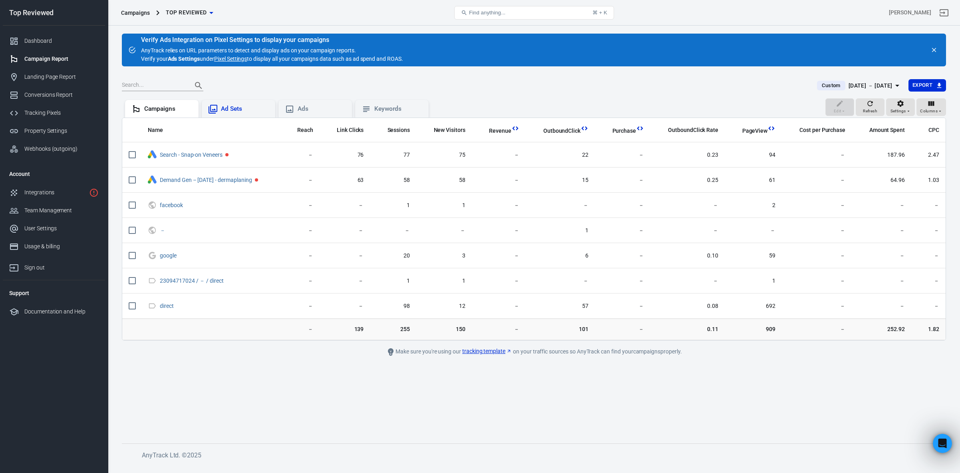
click at [227, 109] on div "Ad Sets" at bounding box center [245, 109] width 48 height 8
click at [162, 113] on div "Campaigns" at bounding box center [168, 109] width 48 height 8
click at [211, 105] on icon at bounding box center [213, 109] width 9 height 9
click at [164, 109] on div "Campaigns" at bounding box center [168, 109] width 48 height 8
click at [945, 445] on div "Open Intercom Messenger" at bounding box center [941, 442] width 26 height 26
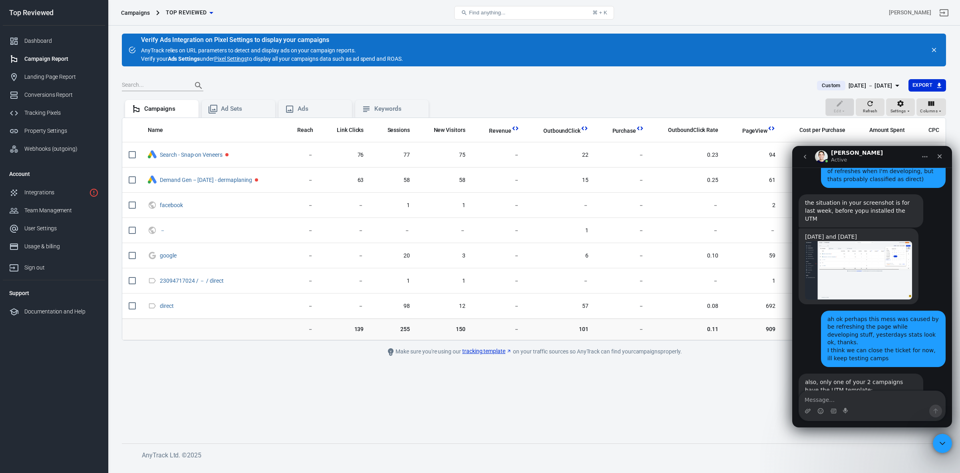
scroll to position [943, 0]
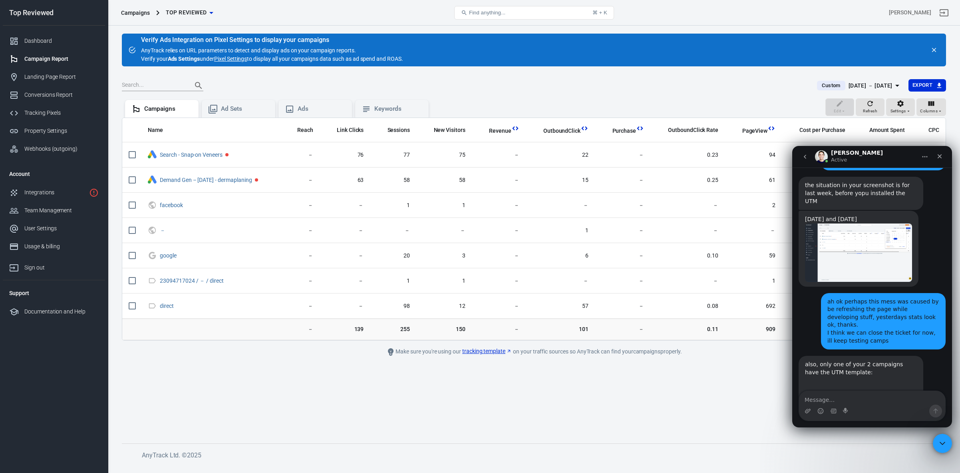
click at [843, 391] on img "Jose says…" at bounding box center [858, 420] width 107 height 58
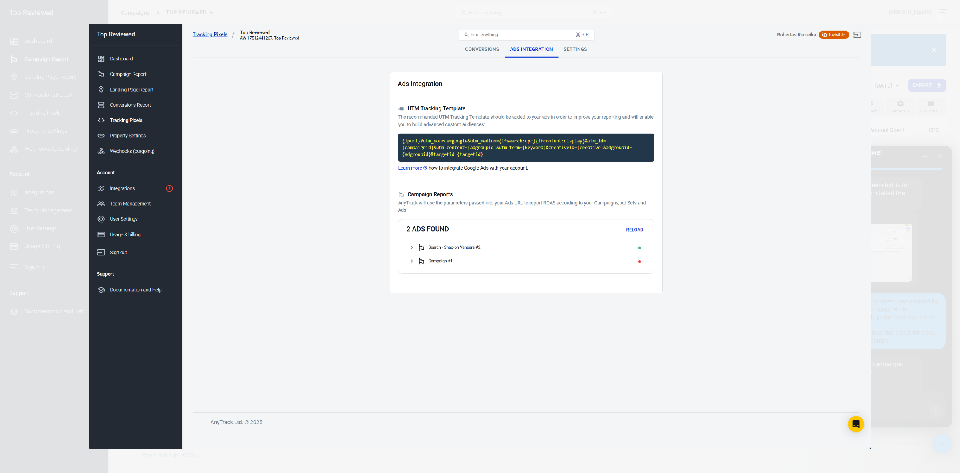
click at [890, 286] on div "Intercom messenger" at bounding box center [480, 236] width 960 height 473
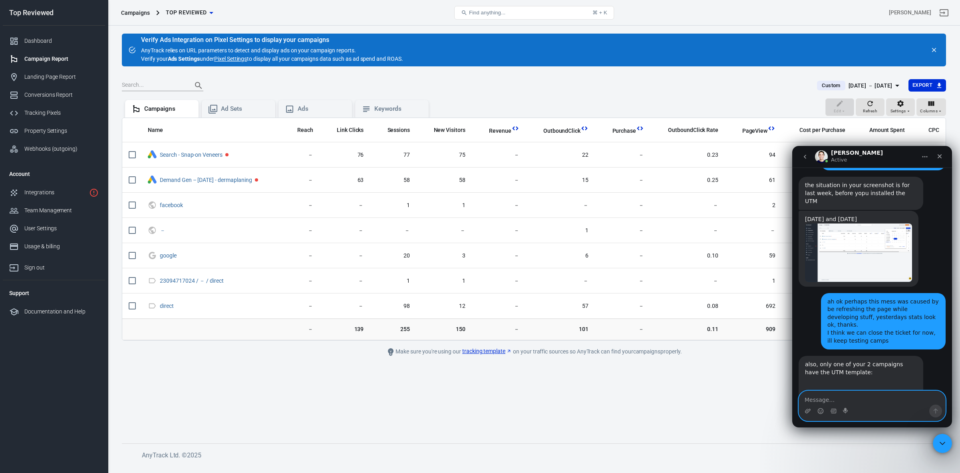
click at [868, 400] on textarea "Message…" at bounding box center [872, 398] width 146 height 14
type textarea "one is a placeholder camp with no traffic"
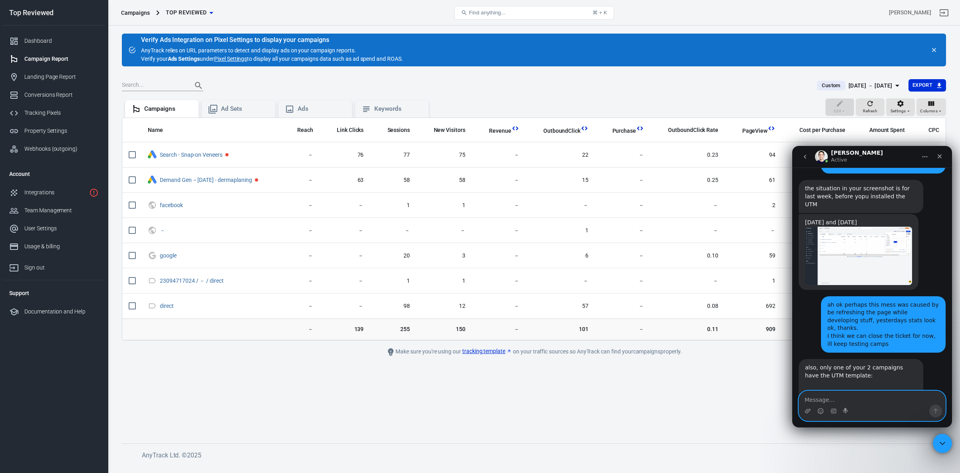
scroll to position [967, 0]
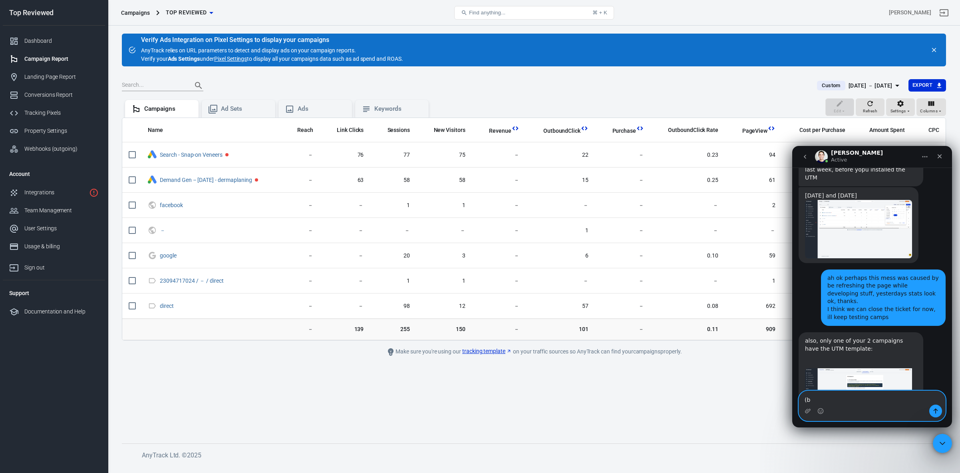
type textarea "("
type textarea "so all good there"
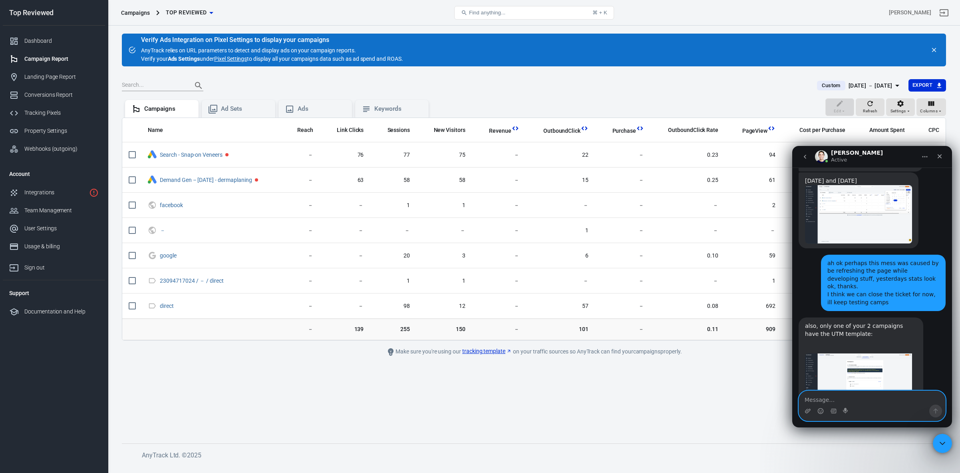
scroll to position [1008, 0]
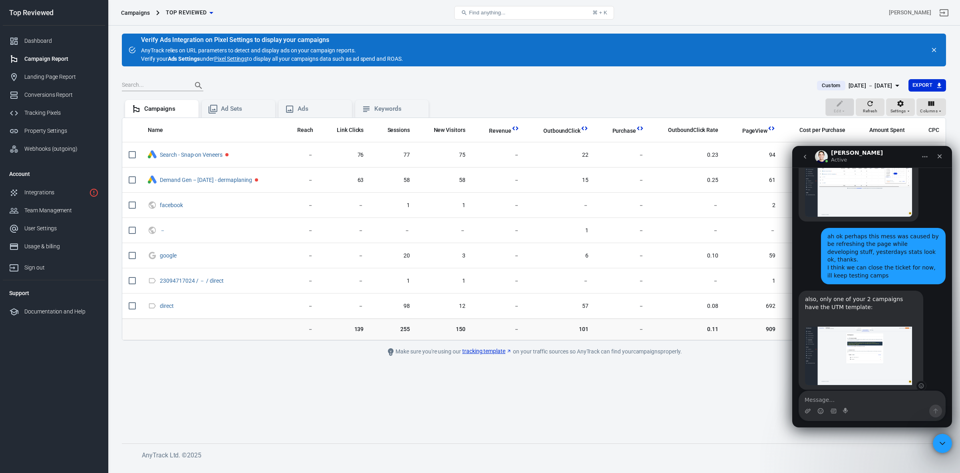
click at [858, 326] on img "Jose says…" at bounding box center [858, 355] width 107 height 58
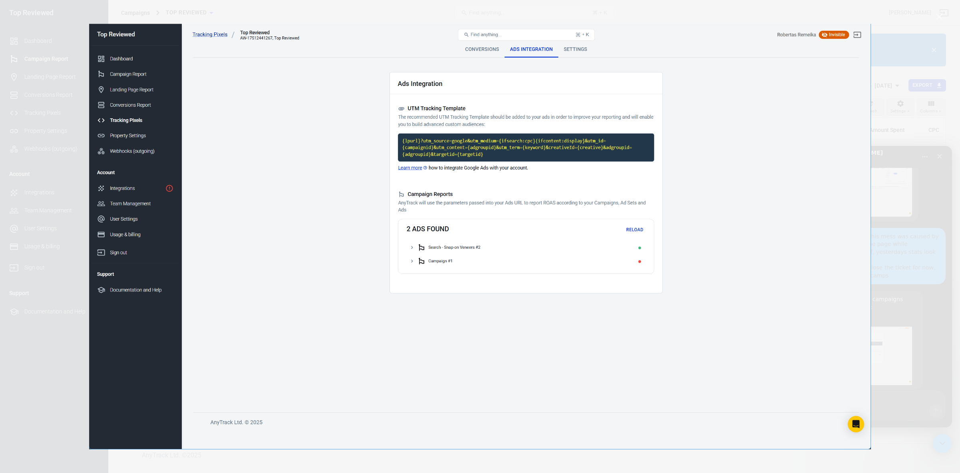
click at [904, 364] on div "Intercom messenger" at bounding box center [480, 236] width 960 height 473
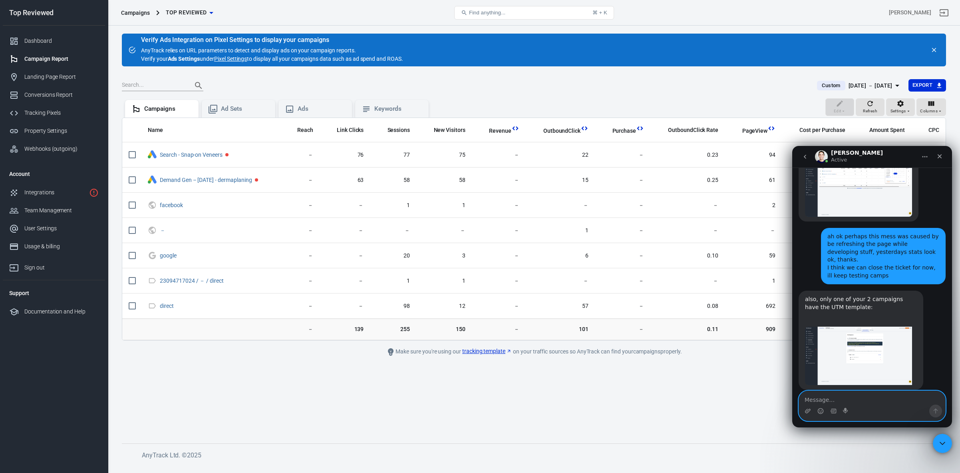
click at [860, 402] on textarea "Message…" at bounding box center [872, 398] width 146 height 14
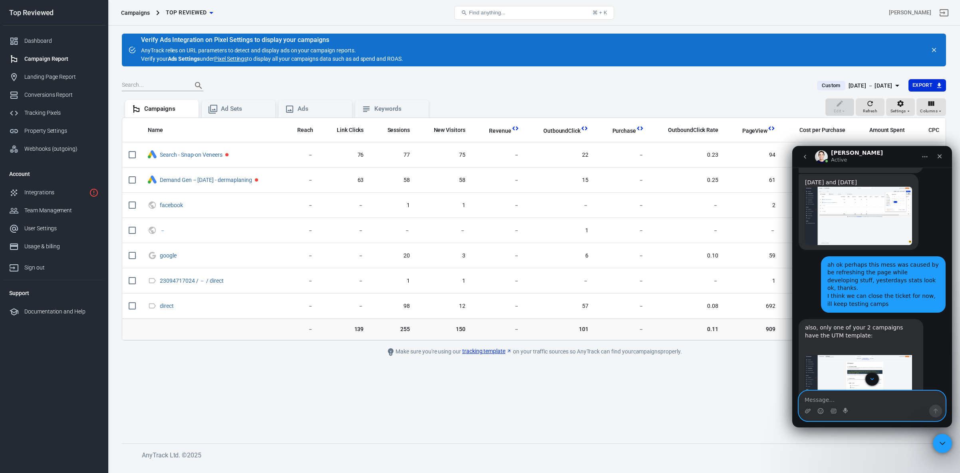
scroll to position [1008, 0]
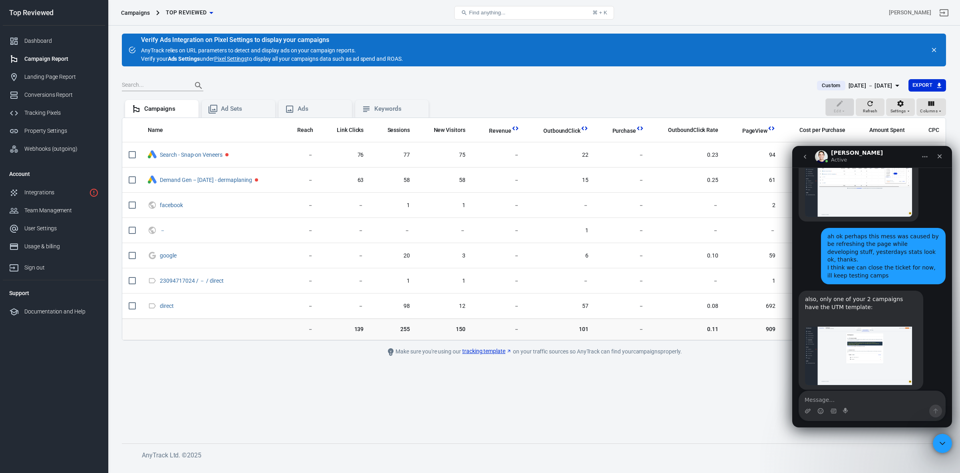
click at [804, 156] on icon "go back" at bounding box center [805, 156] width 6 height 6
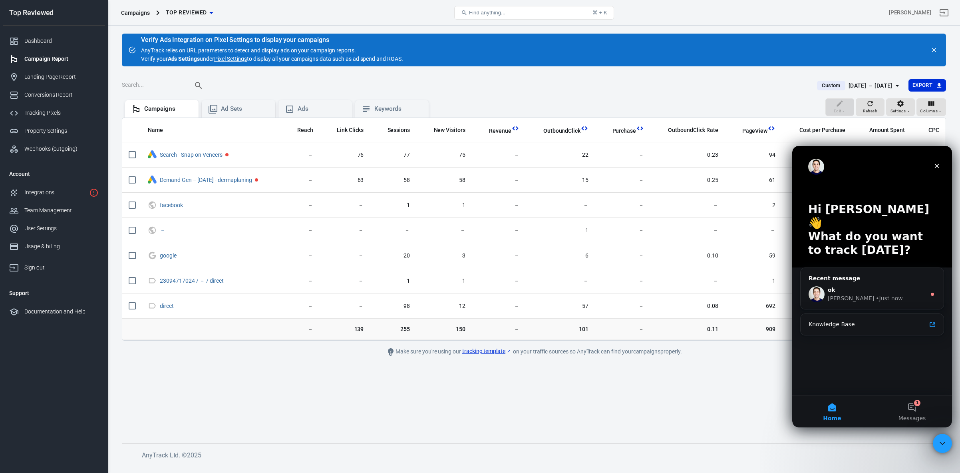
scroll to position [0, 0]
click at [864, 294] on div "ok [PERSON_NAME] • Just now" at bounding box center [872, 294] width 143 height 30
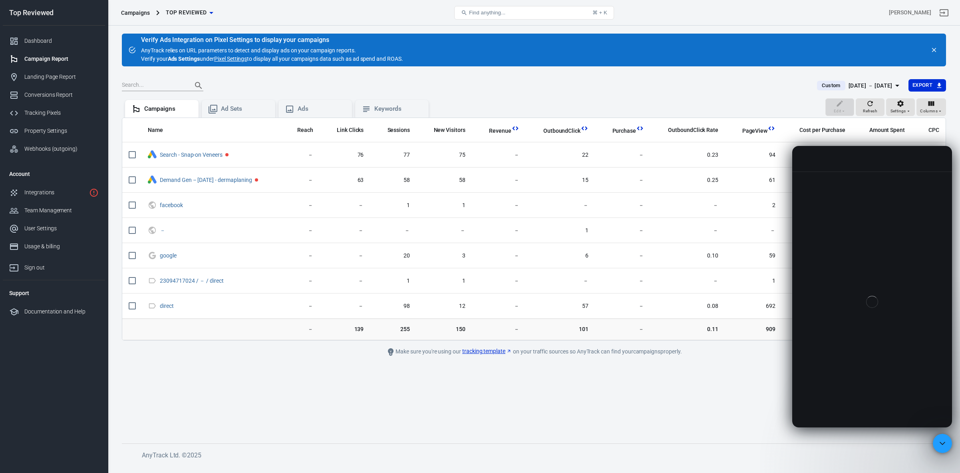
scroll to position [1, 0]
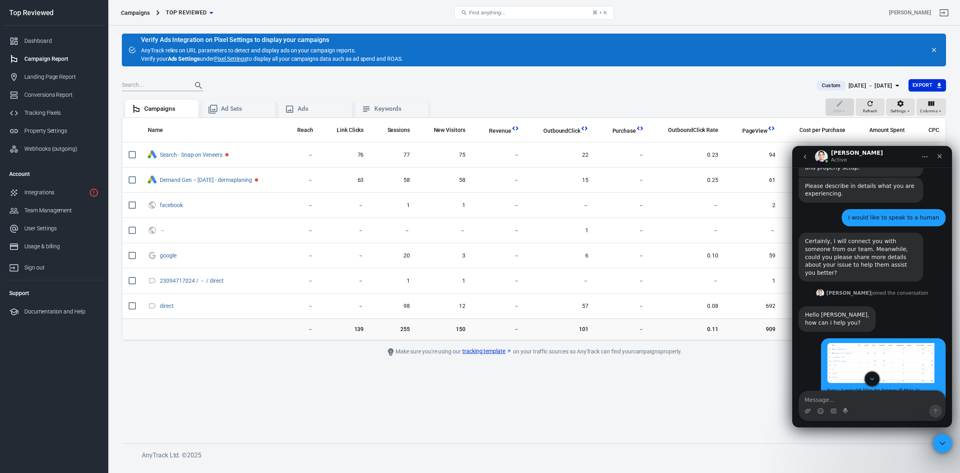
click at [876, 379] on button "Scroll to bottom" at bounding box center [871, 378] width 15 height 15
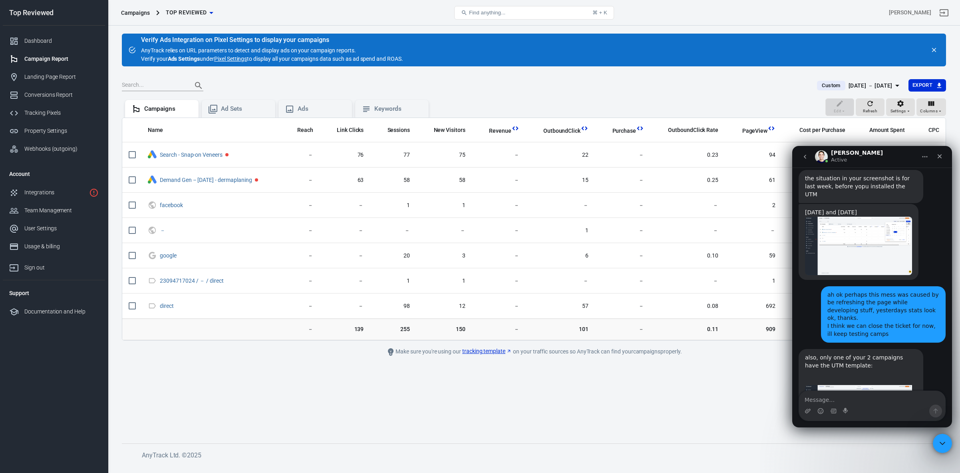
scroll to position [1027, 0]
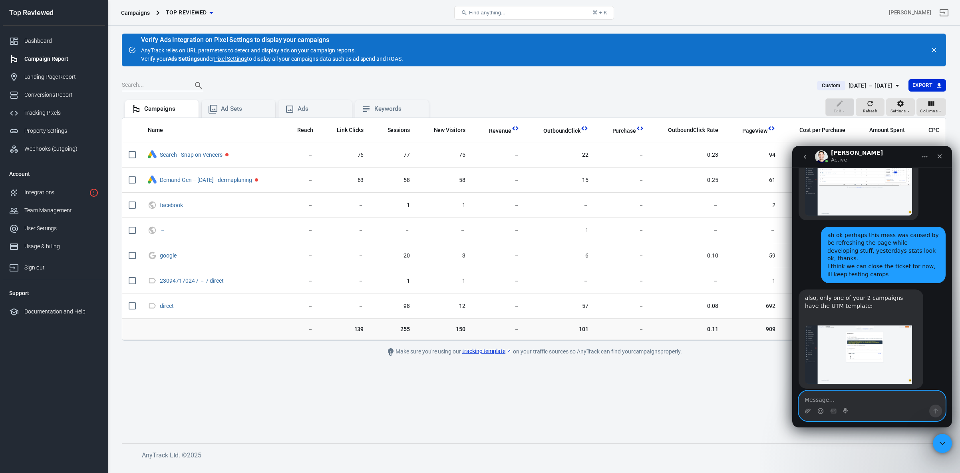
click at [864, 403] on textarea "Message…" at bounding box center [872, 398] width 146 height 14
type textarea "anyway thanks for clarifying"
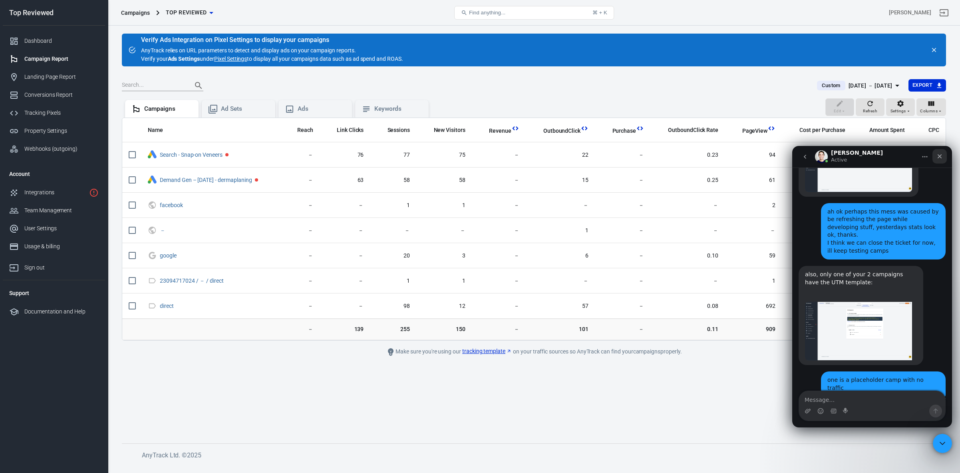
click at [937, 158] on icon "Close" at bounding box center [939, 156] width 6 height 6
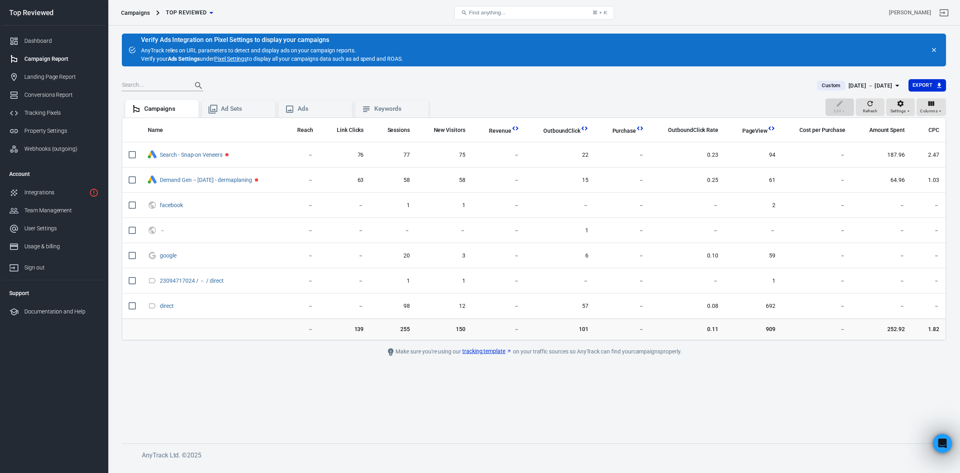
click at [857, 85] on div "[DATE] － [DATE]" at bounding box center [870, 86] width 44 height 10
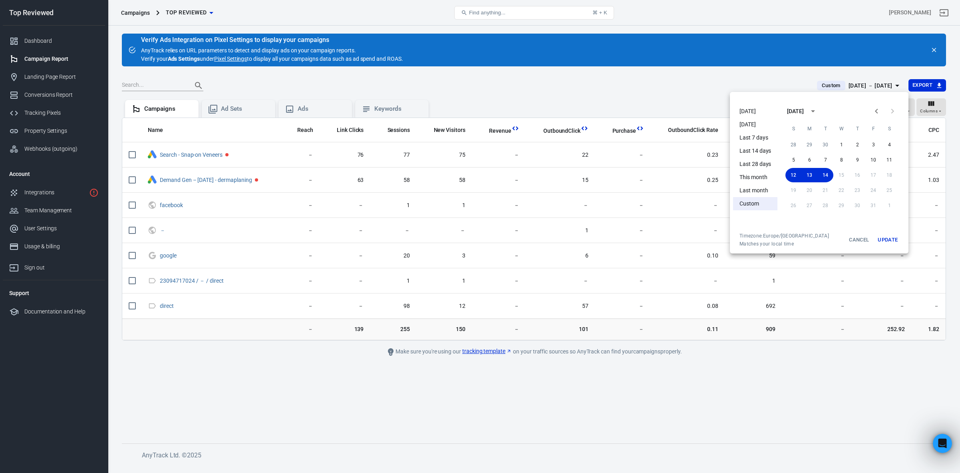
click at [752, 114] on li "[DATE]" at bounding box center [755, 111] width 44 height 13
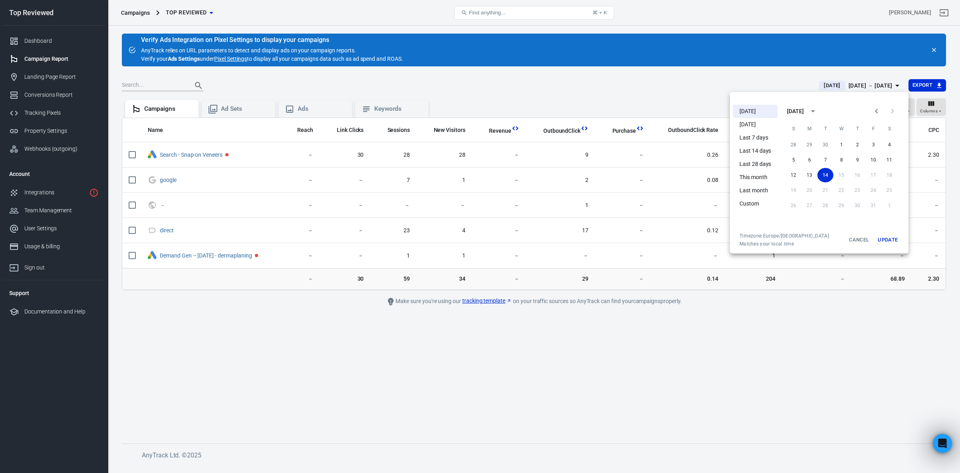
click at [659, 97] on div at bounding box center [480, 236] width 960 height 473
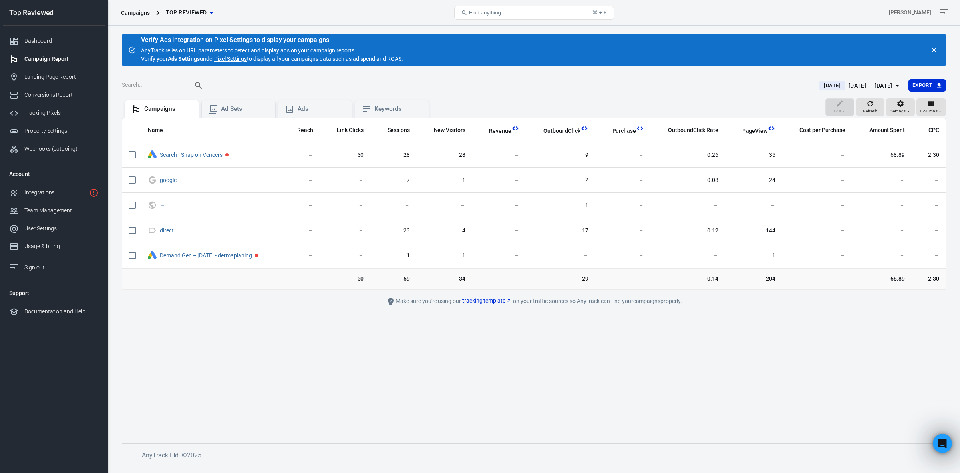
click at [59, 56] on div "Campaign Report" at bounding box center [61, 59] width 74 height 8
click at [868, 109] on span "Refresh" at bounding box center [870, 110] width 14 height 7
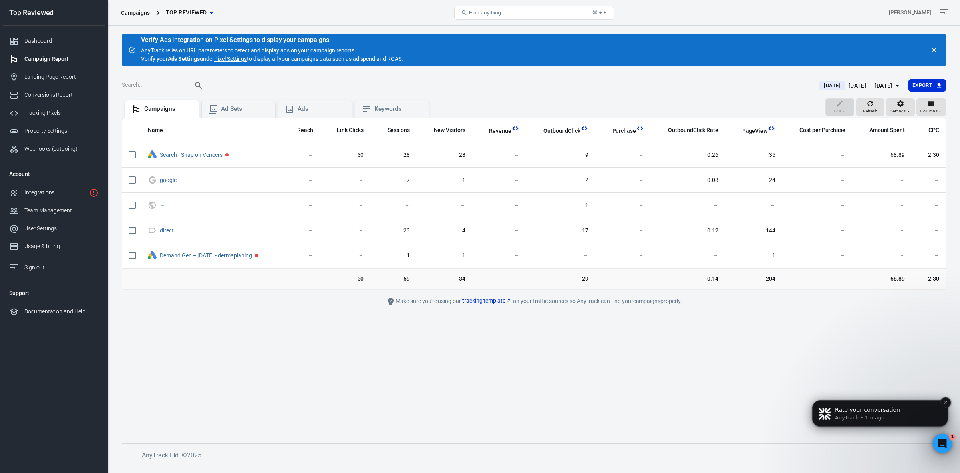
click at [872, 411] on span "Rate your conversation" at bounding box center [867, 409] width 65 height 6
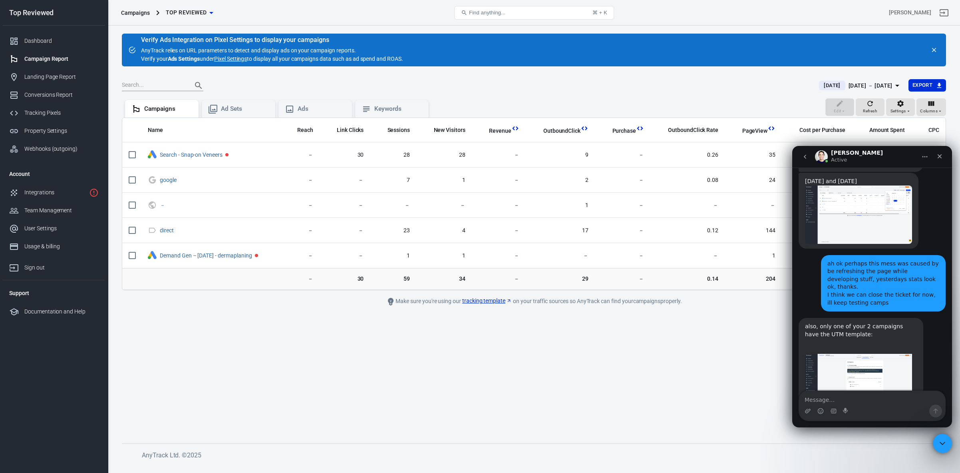
scroll to position [1150, 0]
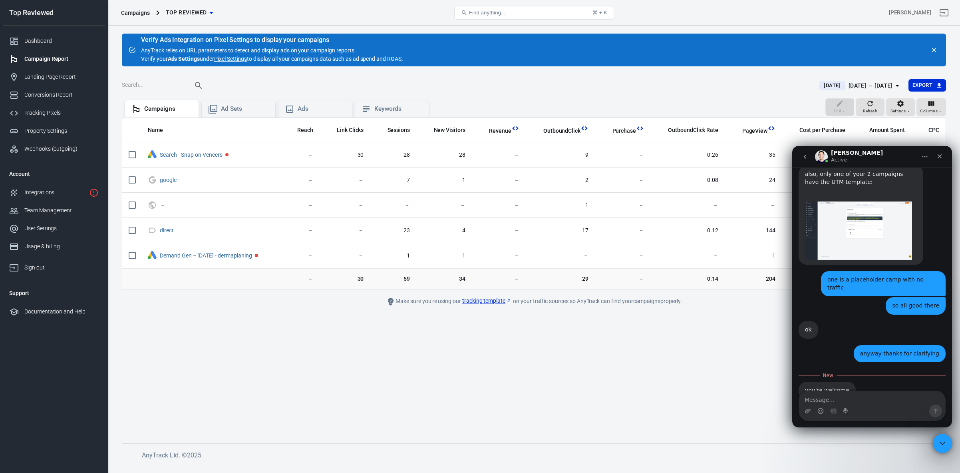
click at [896, 453] on span "Amazing" at bounding box center [892, 460] width 14 height 14
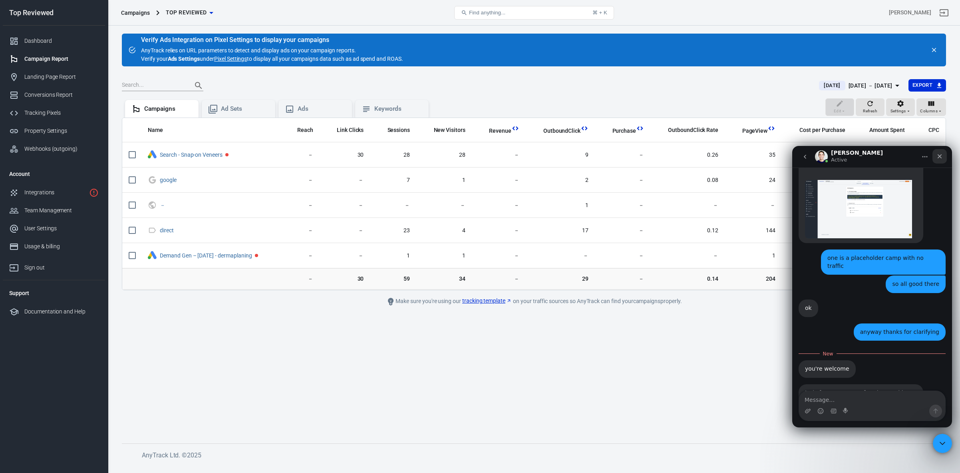
click at [939, 157] on icon "Close" at bounding box center [940, 156] width 4 height 4
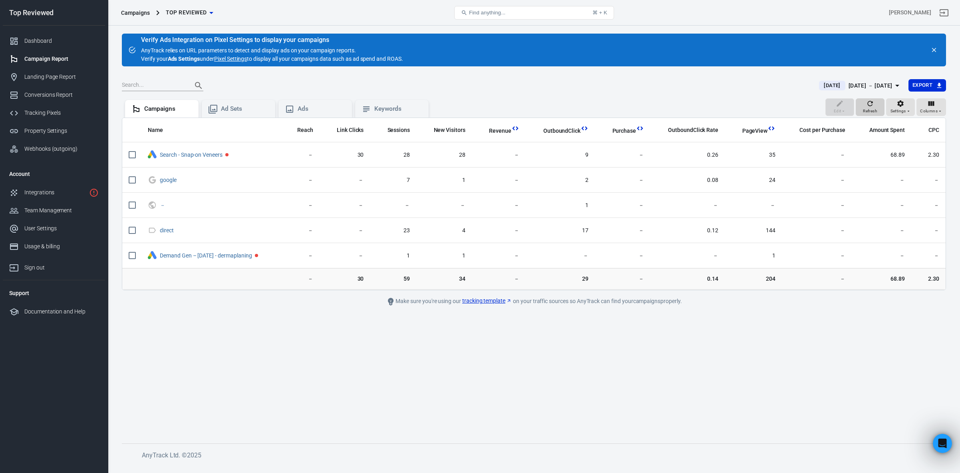
click at [860, 107] on button "Refresh" at bounding box center [870, 107] width 29 height 18
click at [882, 104] on button "Refresh" at bounding box center [870, 107] width 29 height 18
click at [155, 111] on div "Campaigns" at bounding box center [168, 109] width 48 height 8
click at [161, 129] on span "Name" at bounding box center [155, 130] width 15 height 8
click at [934, 438] on div "Open Intercom Messenger" at bounding box center [941, 442] width 26 height 26
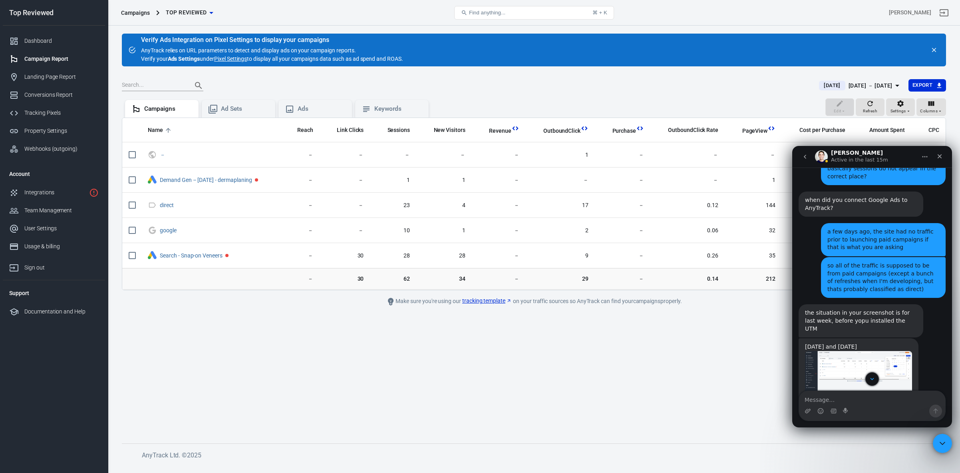
scroll to position [818, 0]
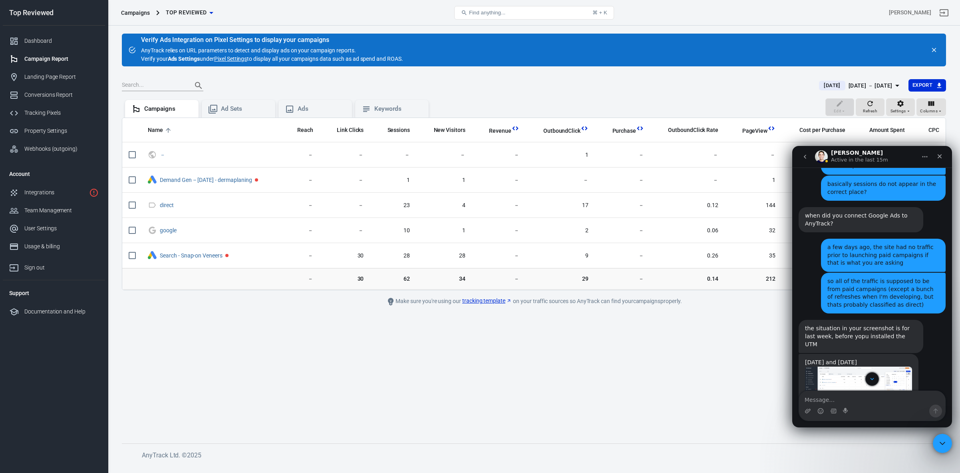
click at [840, 366] on img "Jose says…" at bounding box center [858, 395] width 107 height 58
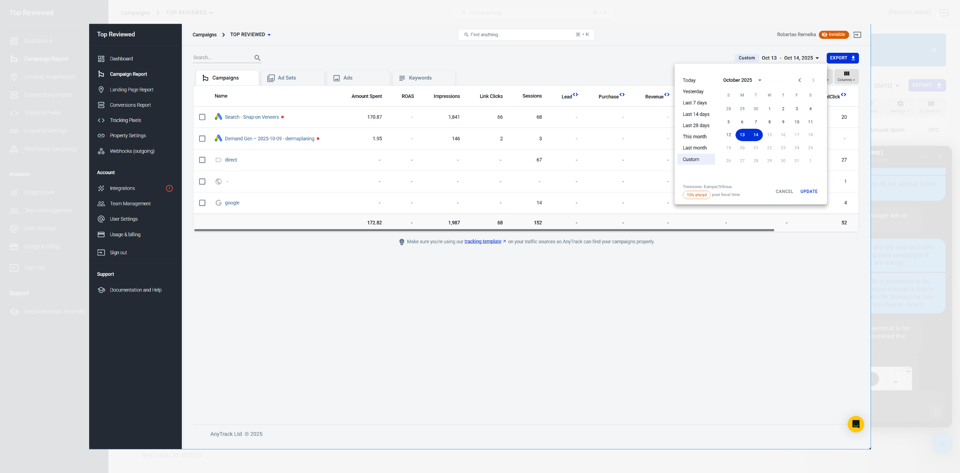
click at [894, 294] on div "Intercom messenger" at bounding box center [480, 236] width 960 height 473
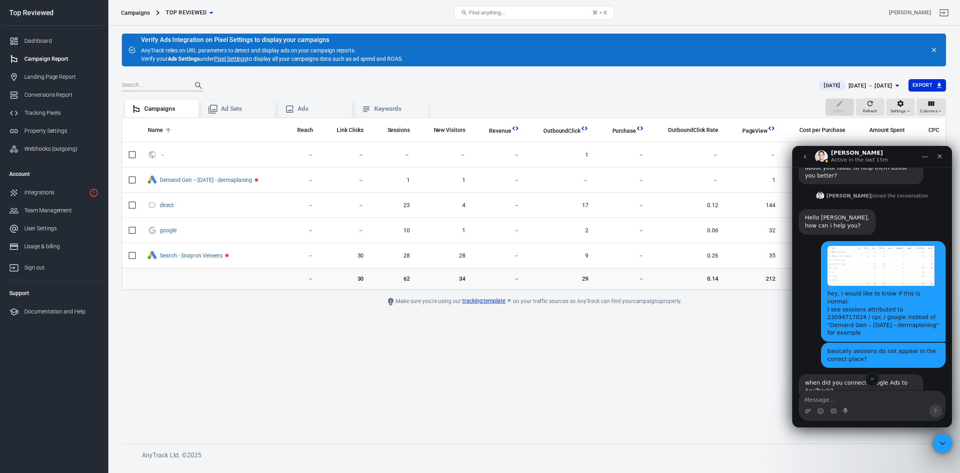
scroll to position [652, 0]
click at [848, 246] on img "Robertas says…" at bounding box center [880, 266] width 107 height 40
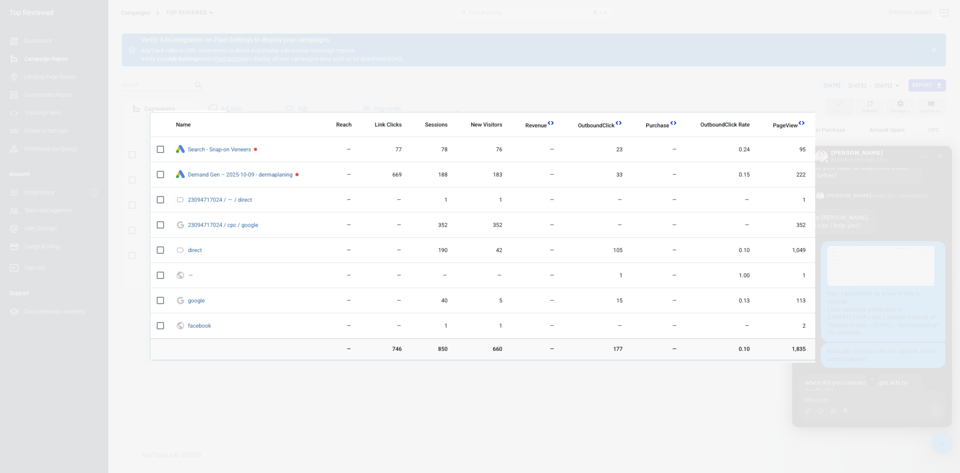
click at [887, 256] on div "Intercom messenger" at bounding box center [480, 236] width 960 height 473
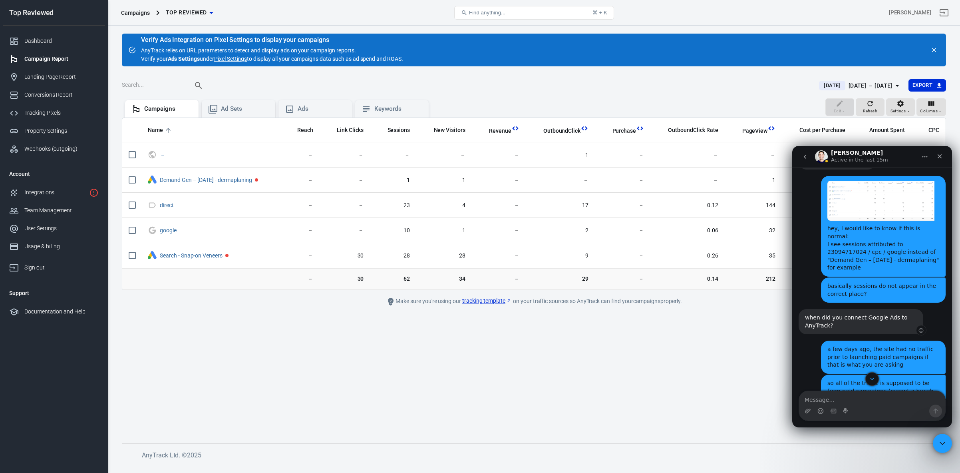
scroll to position [878, 0]
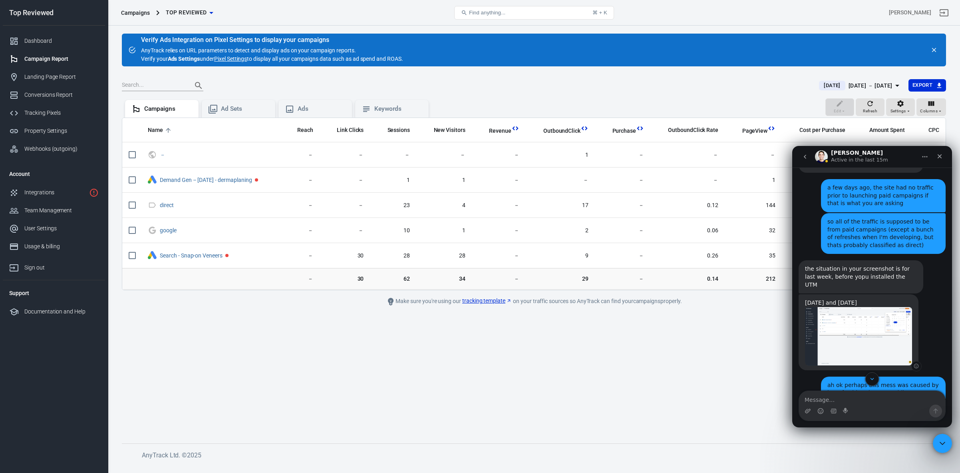
click at [833, 307] on img "Jose says…" at bounding box center [858, 336] width 107 height 58
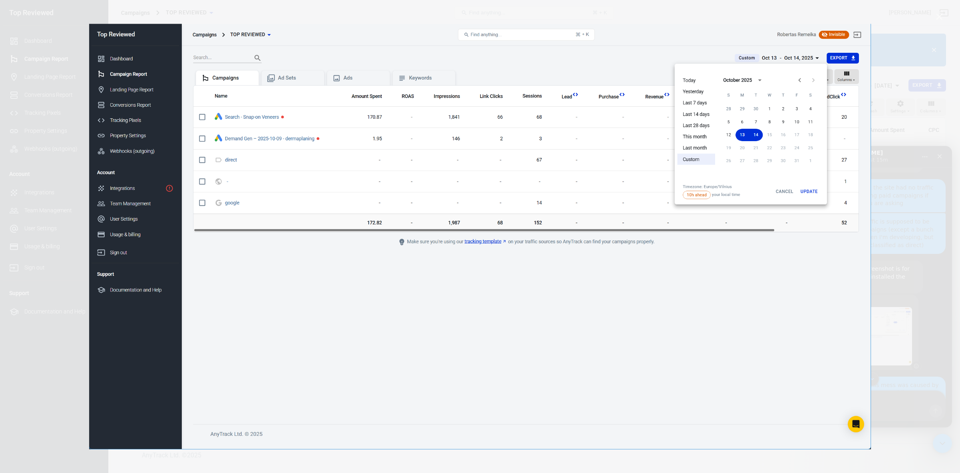
scroll to position [0, 0]
click at [891, 274] on div "Intercom messenger" at bounding box center [480, 236] width 960 height 473
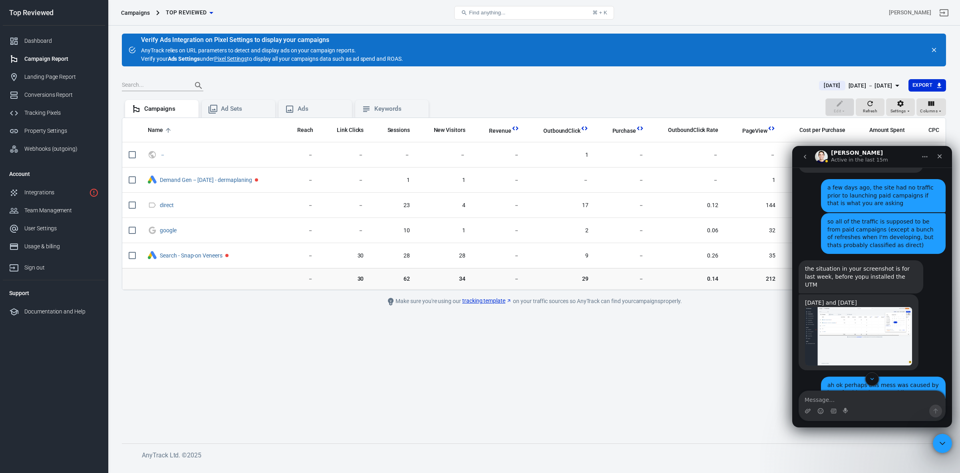
scroll to position [1034, 0]
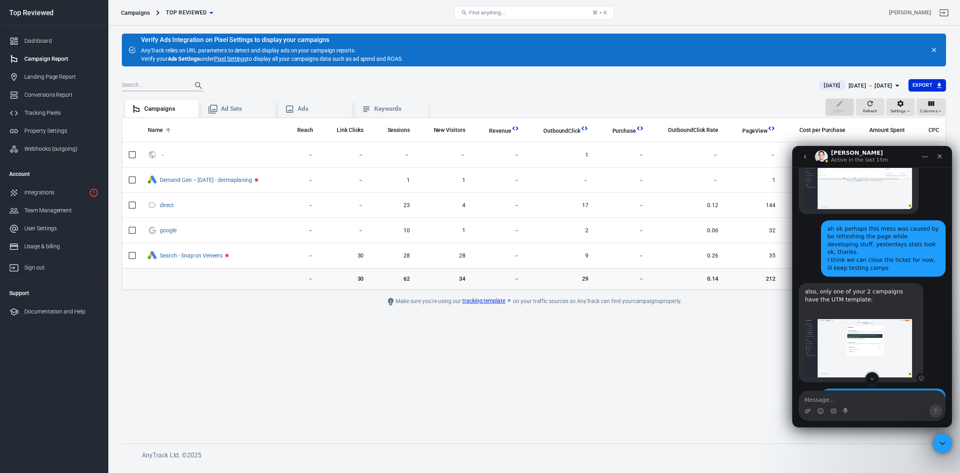
click at [833, 319] on img "Jose says…" at bounding box center [858, 348] width 107 height 58
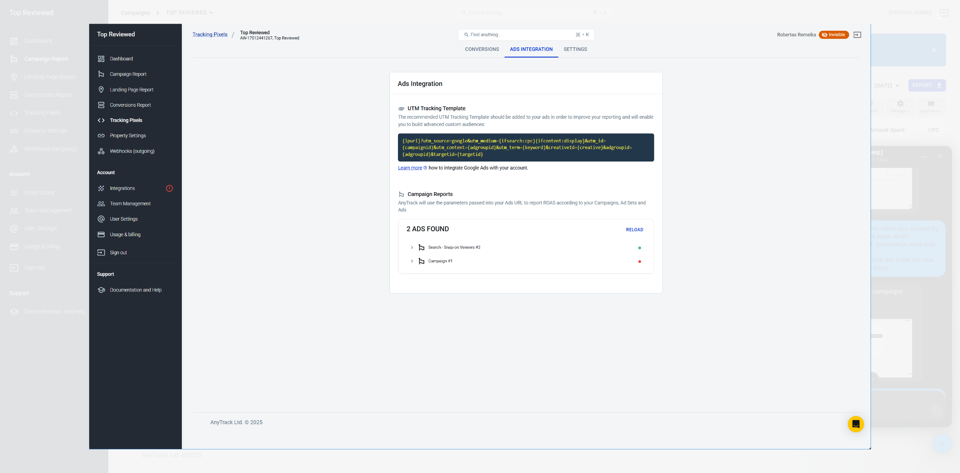
click at [899, 284] on div "Intercom messenger" at bounding box center [480, 236] width 960 height 473
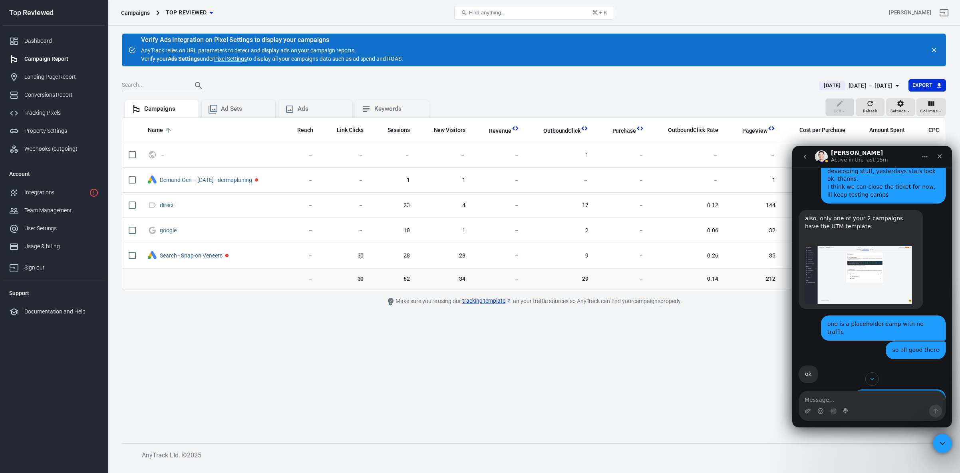
scroll to position [1159, 0]
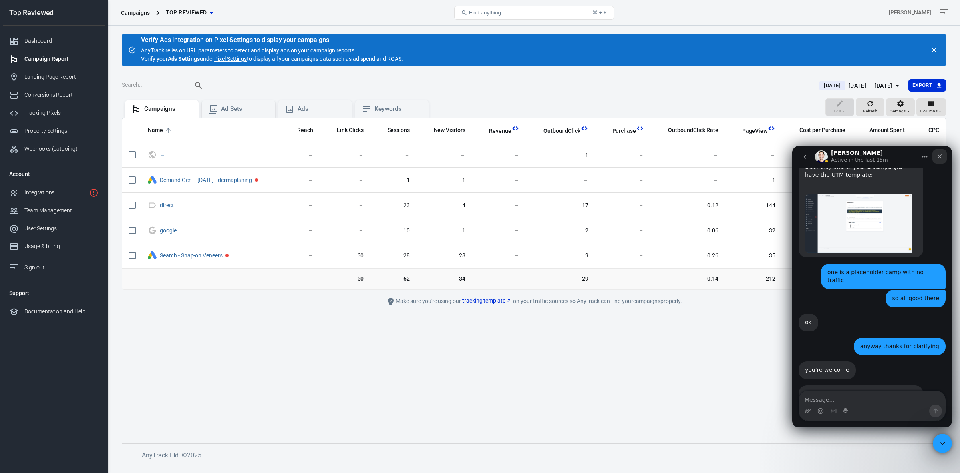
click at [941, 157] on icon "Close" at bounding box center [939, 156] width 6 height 6
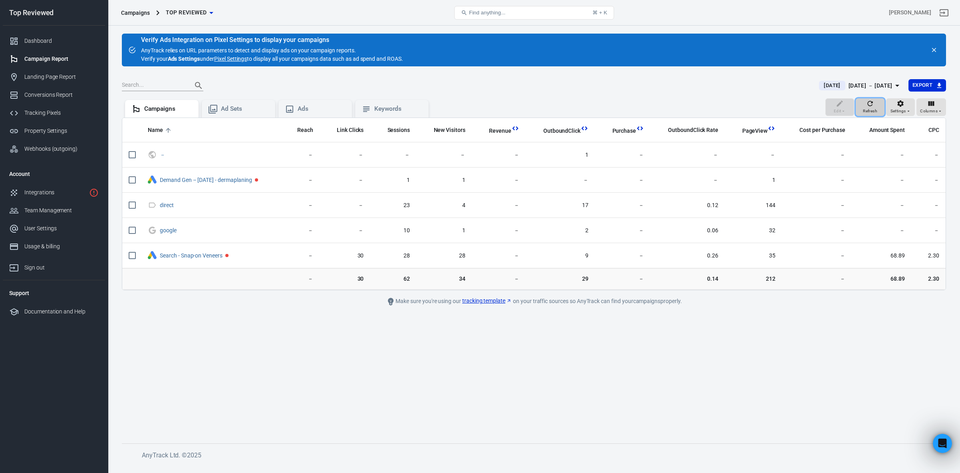
click at [863, 107] on span "Refresh" at bounding box center [870, 110] width 14 height 7
